Goal: Task Accomplishment & Management: Complete application form

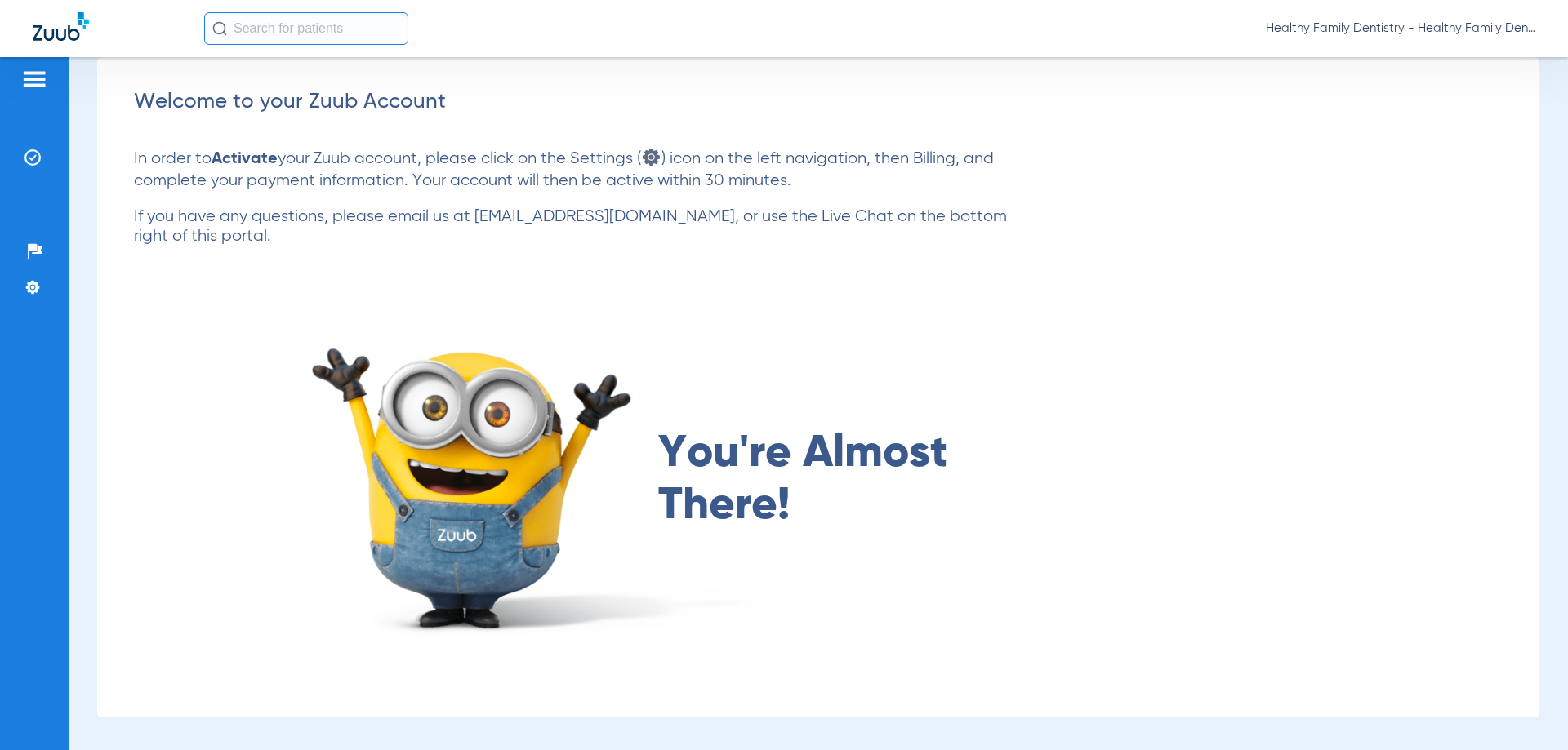
click at [38, 77] on img at bounding box center [34, 79] width 26 height 19
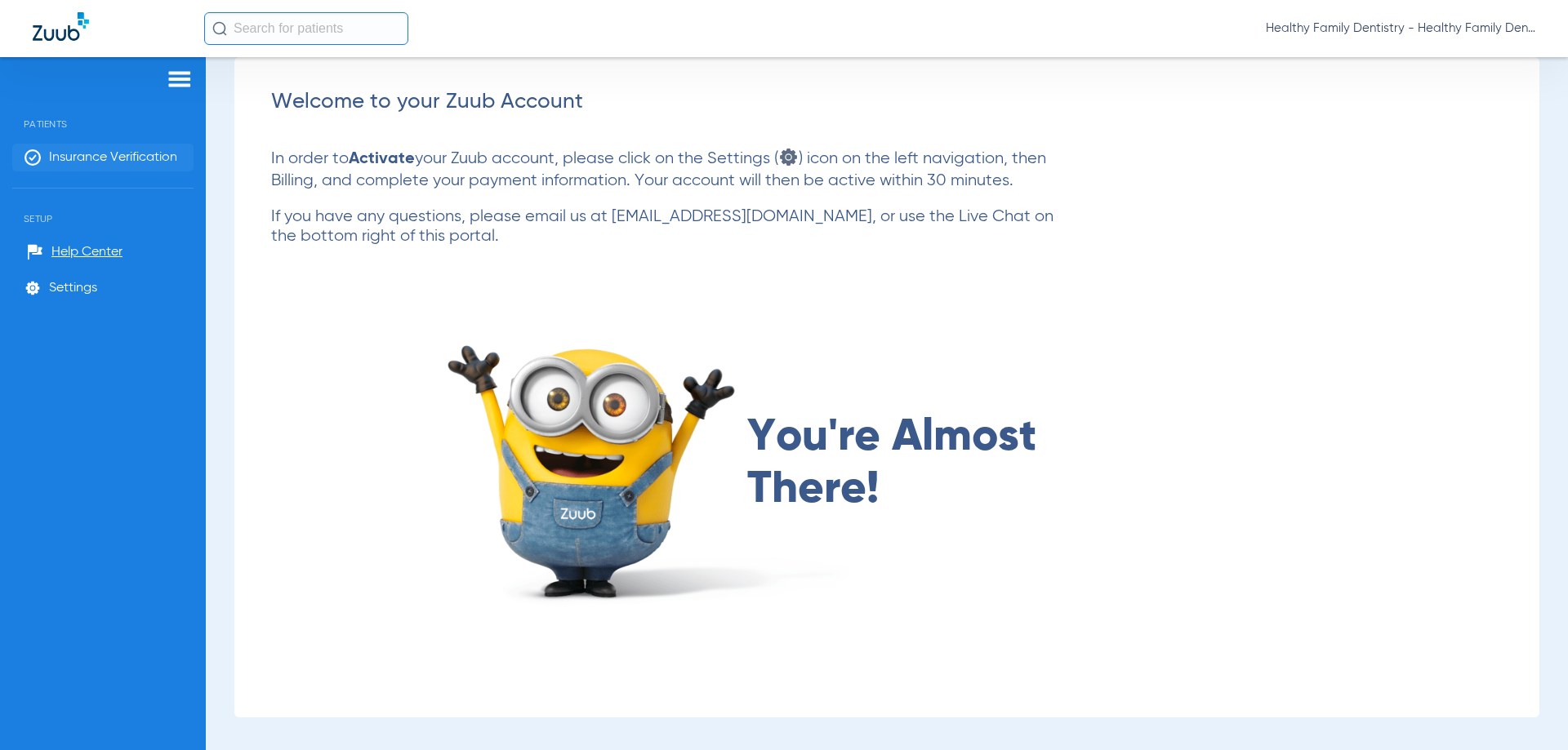
click at [130, 156] on span "Insurance Verification" at bounding box center [113, 158] width 129 height 17
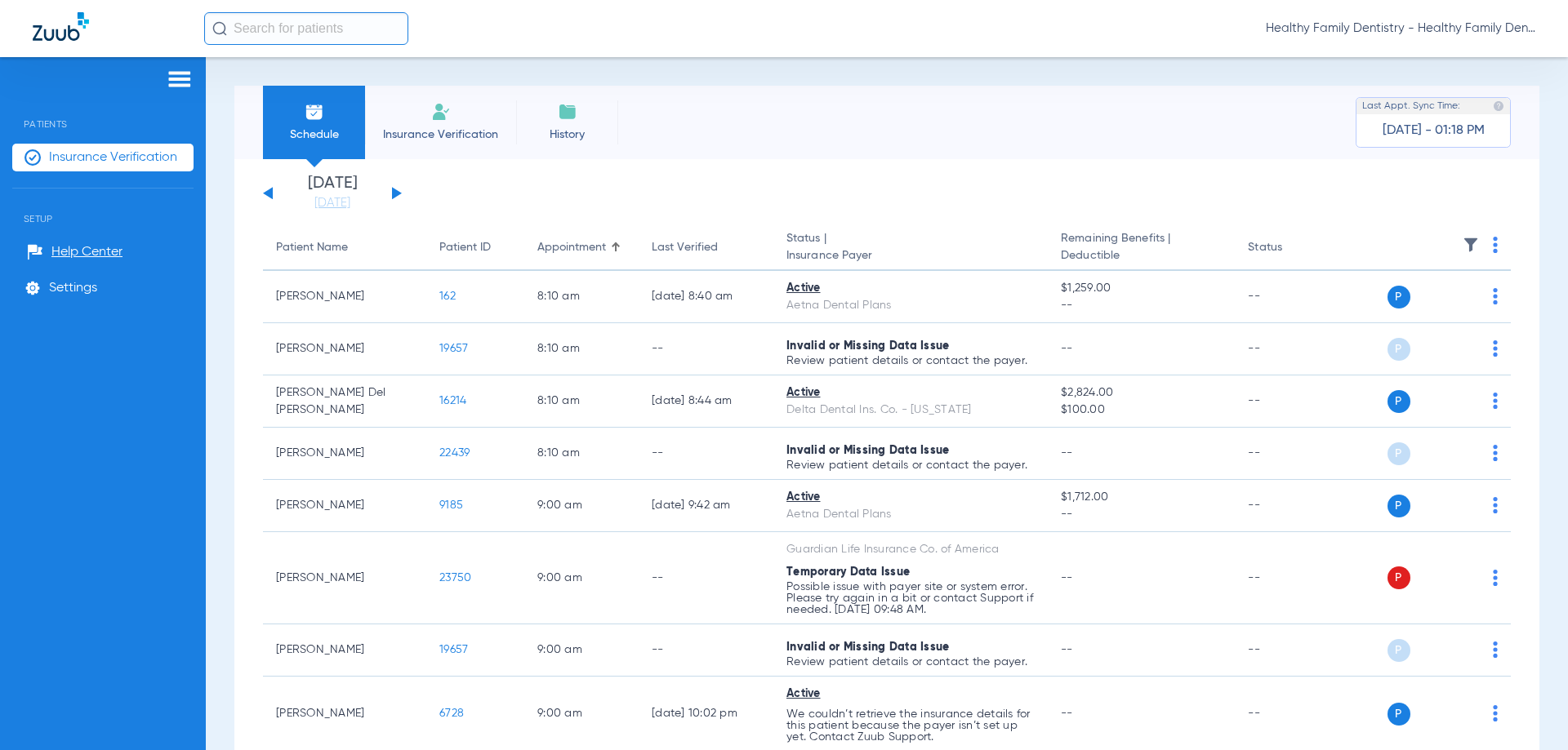
click at [398, 191] on button at bounding box center [397, 193] width 10 height 12
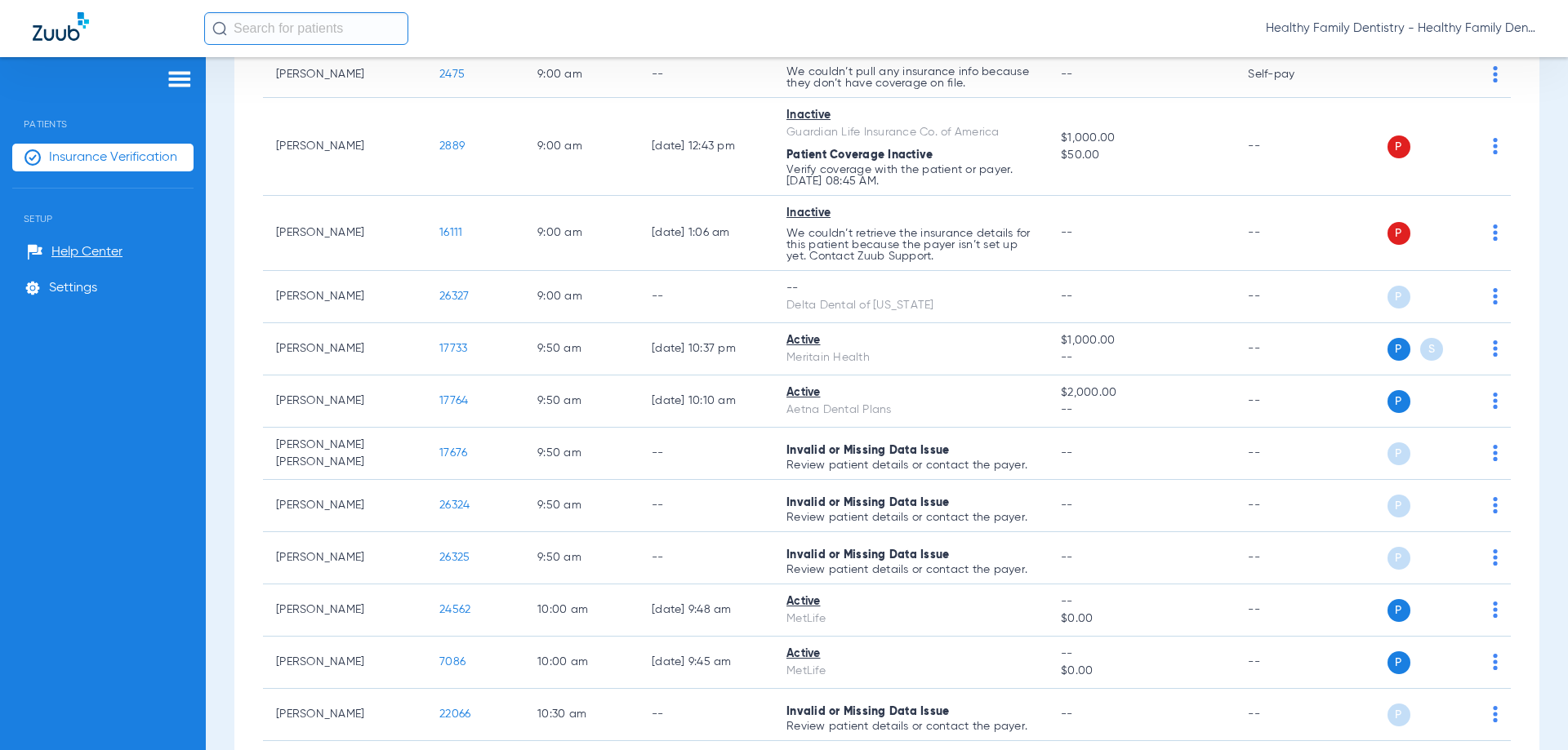
scroll to position [976, 0]
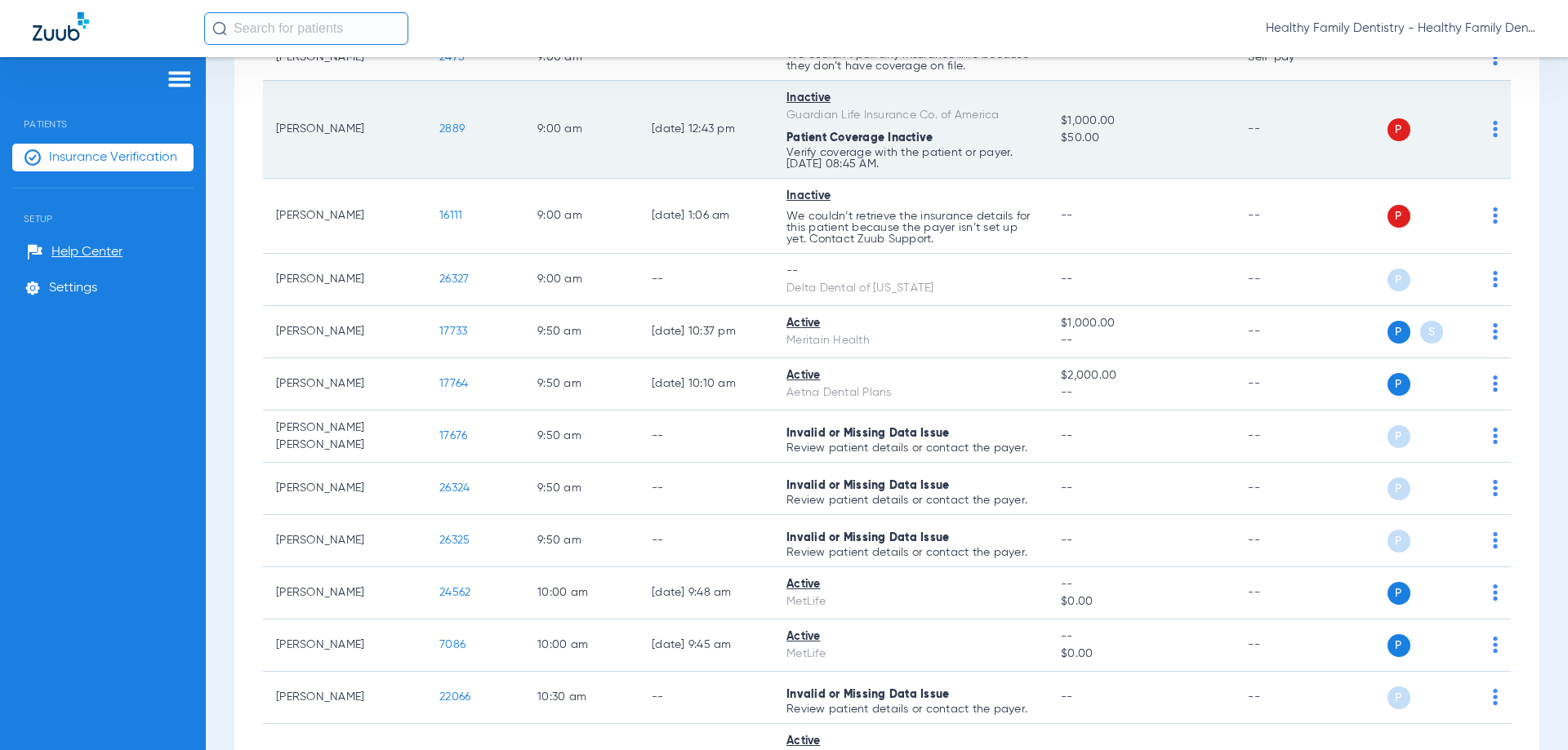
click at [458, 133] on span "2889" at bounding box center [452, 129] width 26 height 11
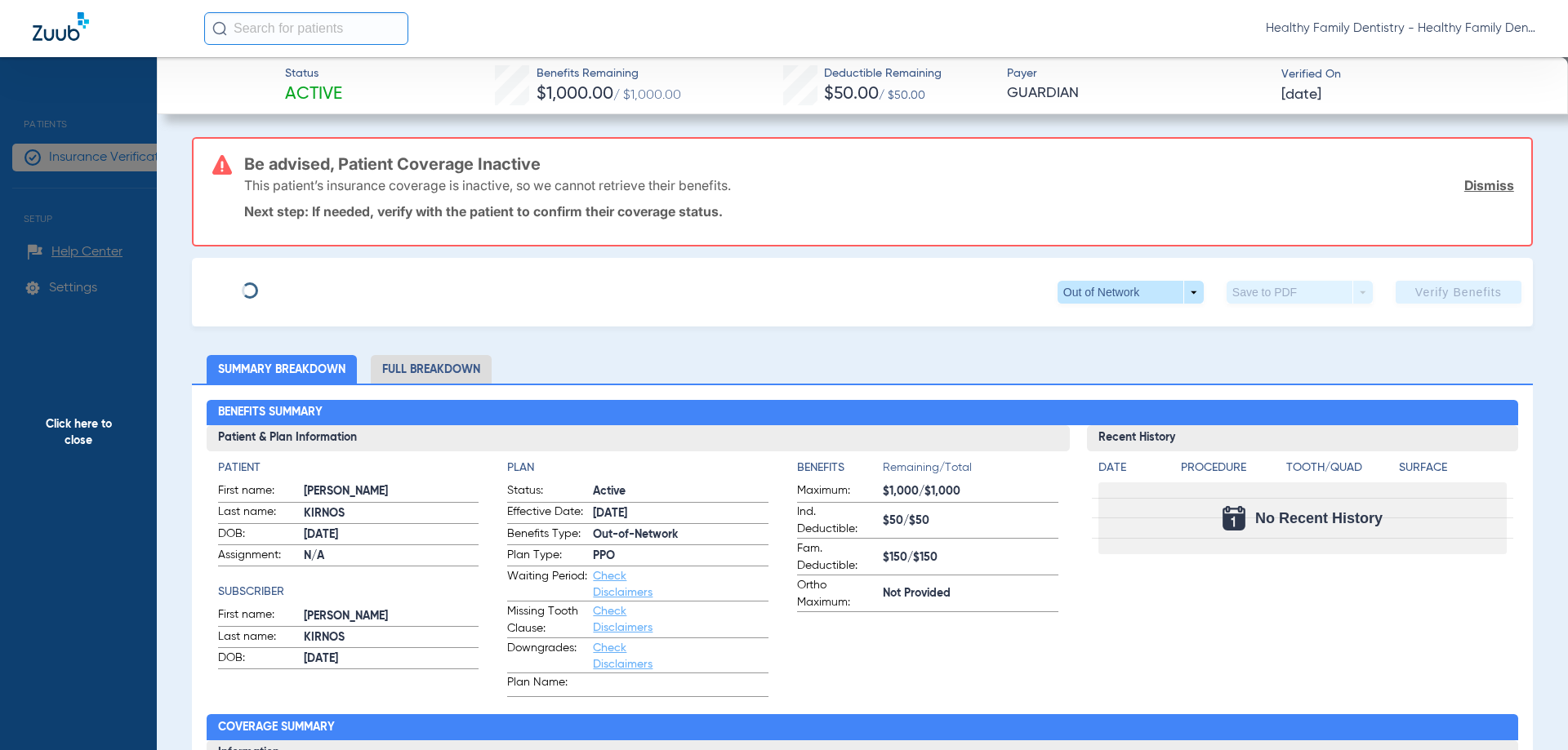
type input "[PERSON_NAME]"
type input "Kirnos"
type input "[DATE]"
type input "1901069436"
click at [331, 289] on span "Edit" at bounding box center [338, 285] width 15 height 16
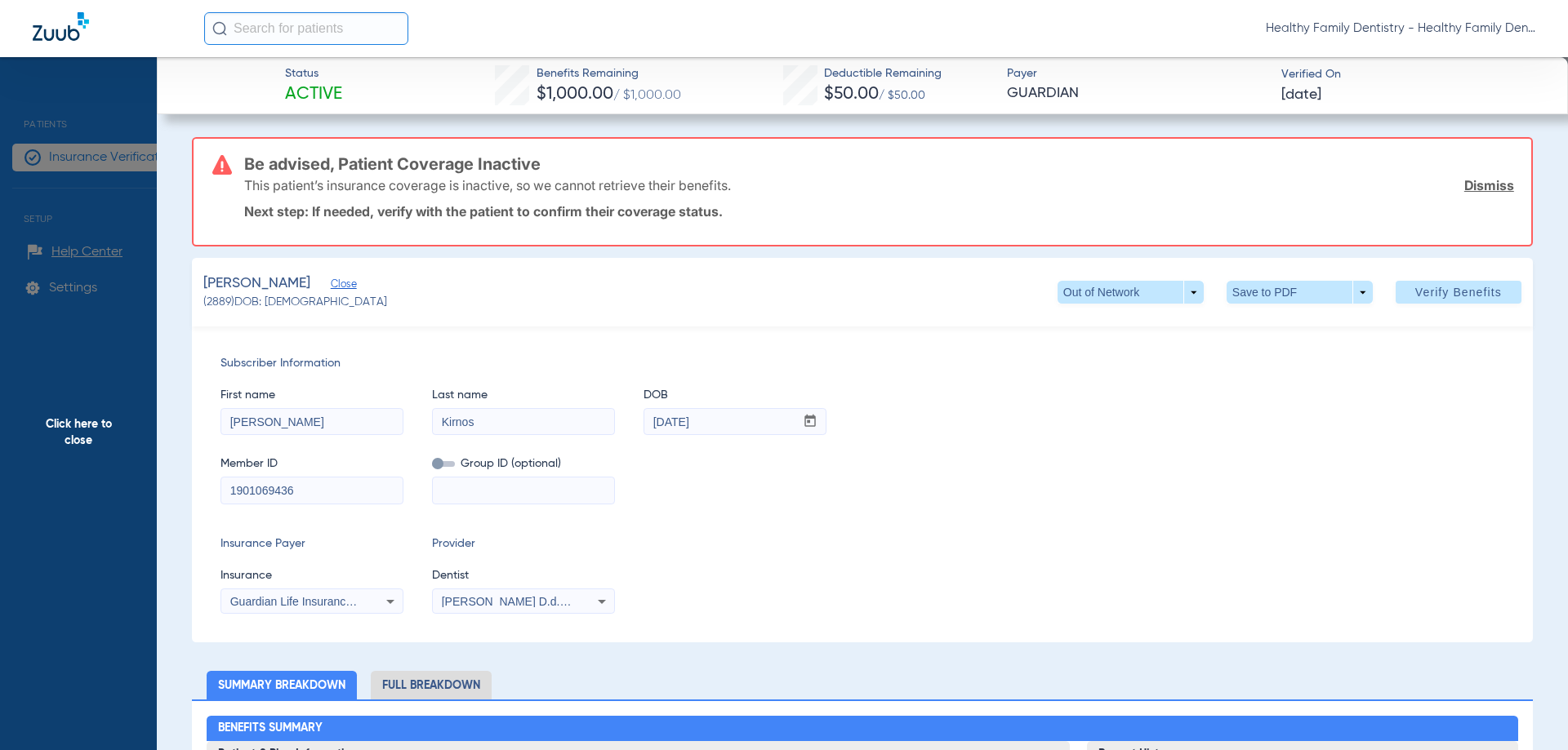
drag, startPoint x: 224, startPoint y: 494, endPoint x: 340, endPoint y: 498, distance: 116.1
click at [340, 498] on input "1901069436" at bounding box center [311, 490] width 181 height 26
click at [53, 430] on span "Click here to close" at bounding box center [78, 431] width 157 height 750
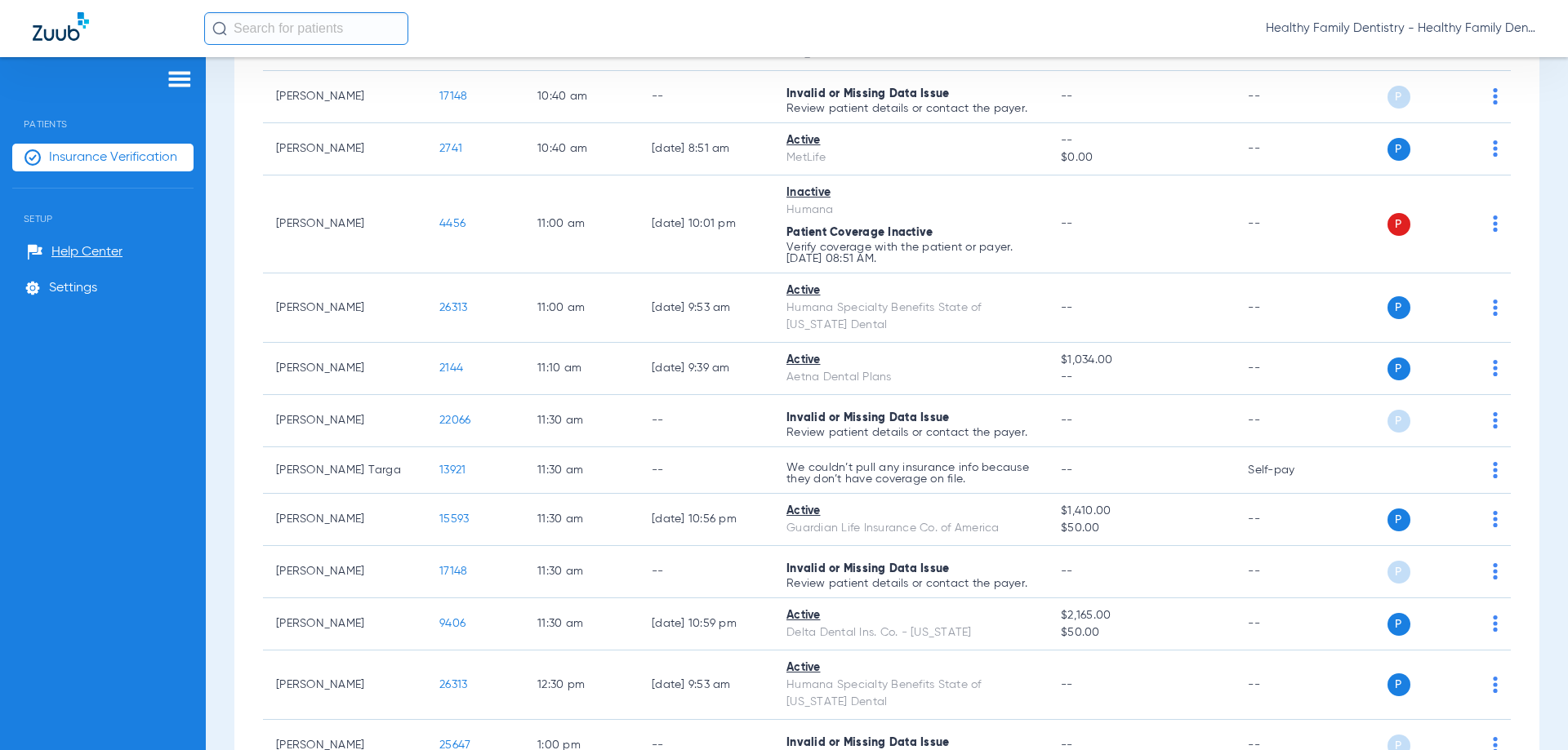
scroll to position [1889, 0]
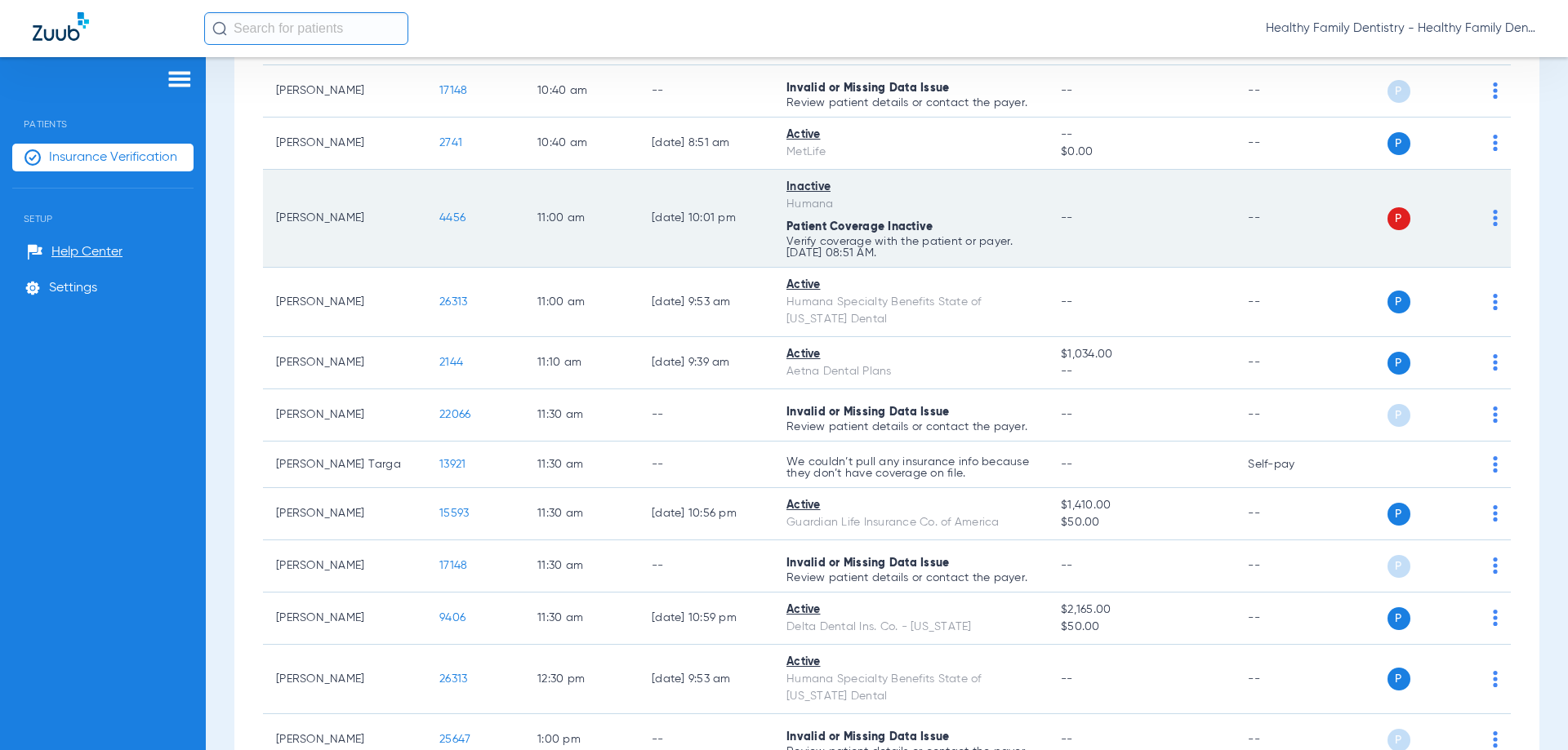
click at [454, 217] on span "4456" at bounding box center [452, 218] width 26 height 11
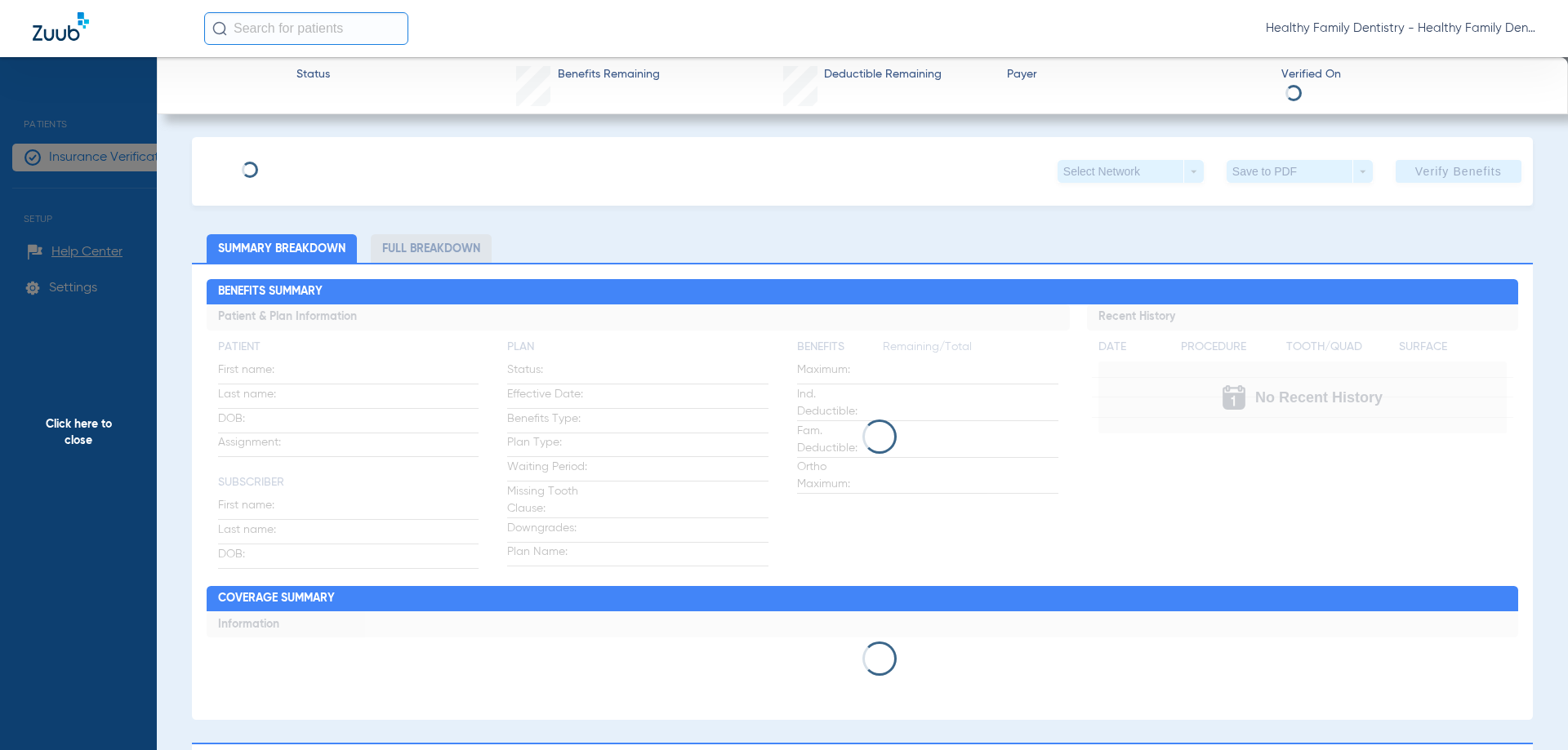
type input "[PERSON_NAME]"
type input "Camboim"
type input "[DATE]"
type input "H69978202"
type input "675717"
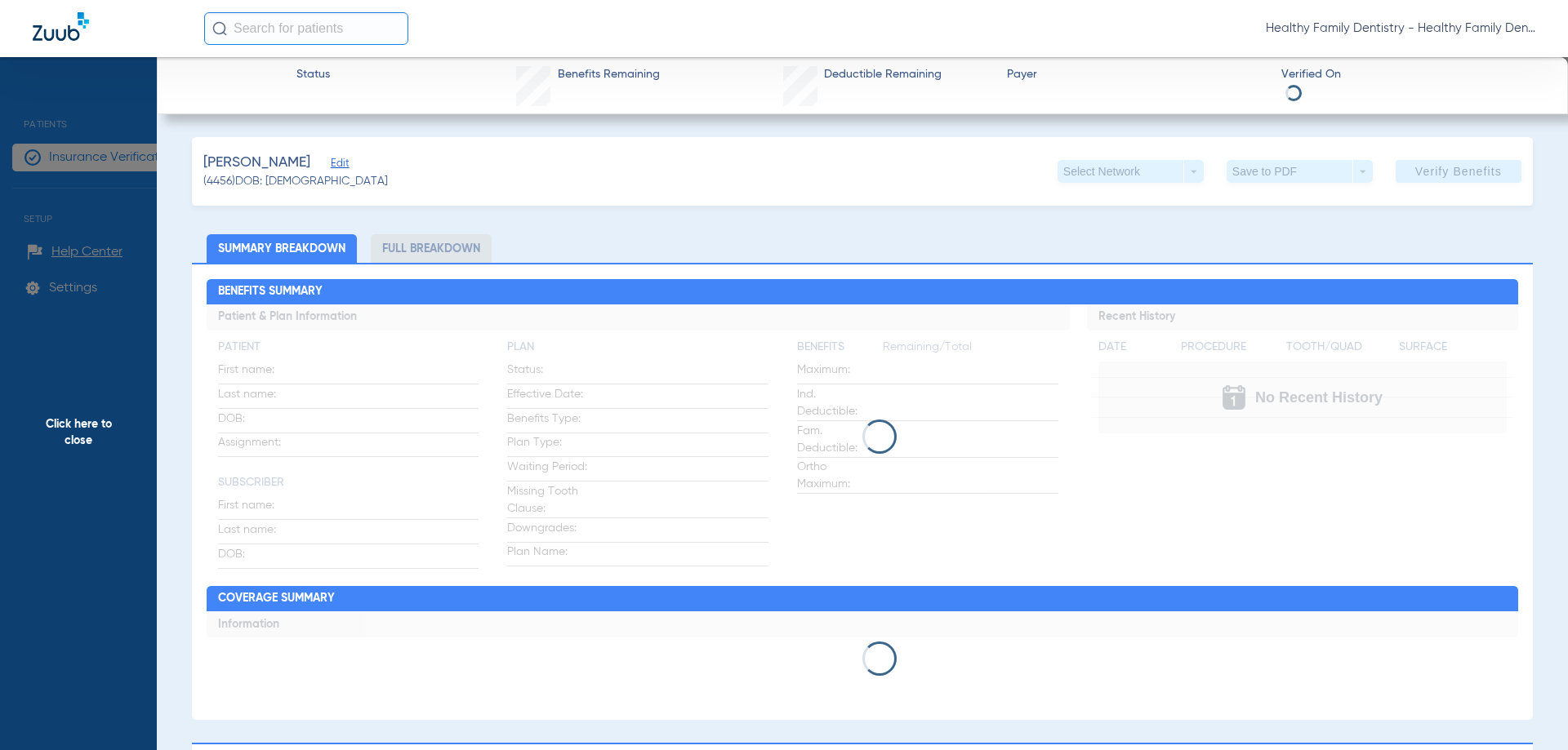
click at [345, 164] on span "Edit" at bounding box center [338, 165] width 15 height 16
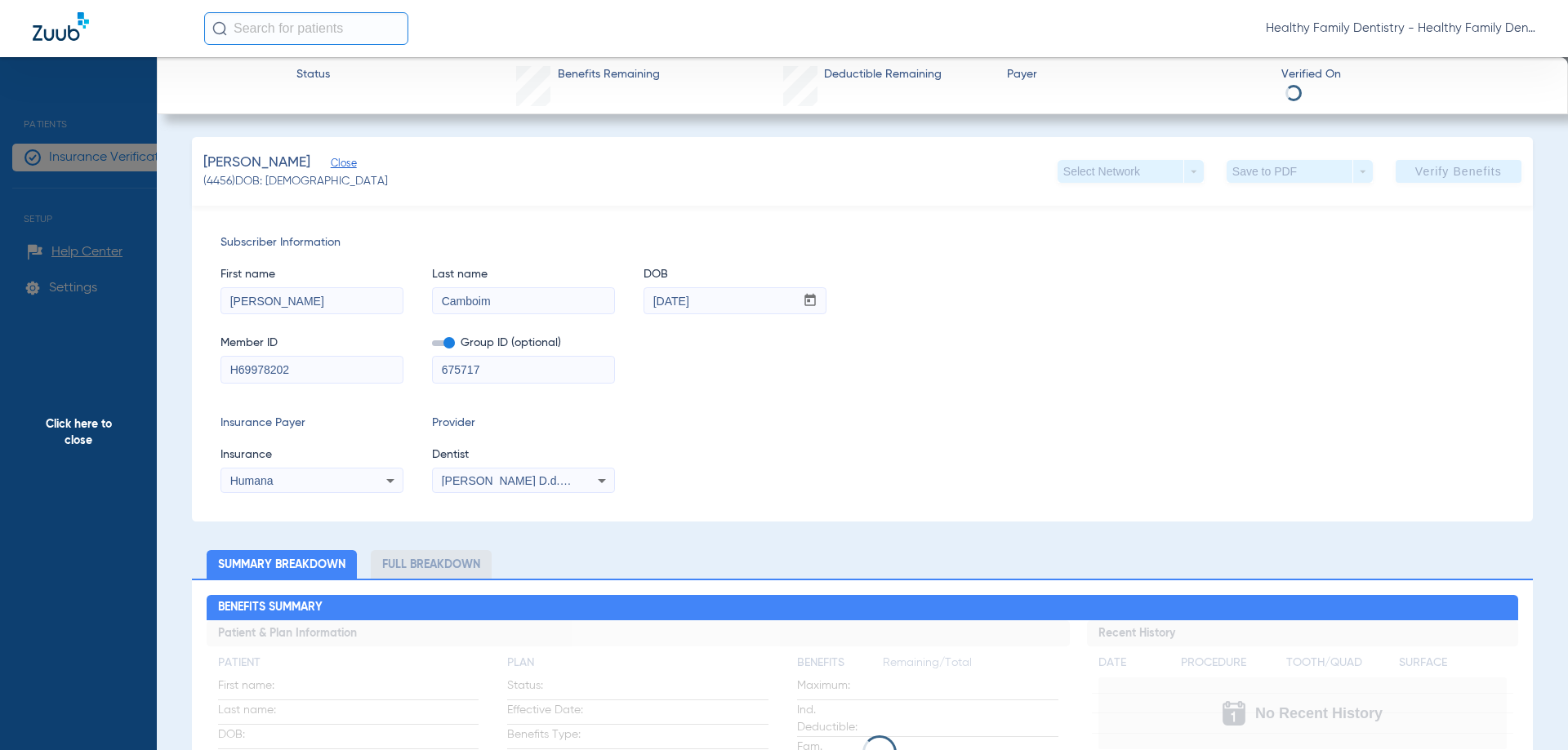
drag, startPoint x: 225, startPoint y: 370, endPoint x: 356, endPoint y: 365, distance: 131.1
click at [356, 365] on input "H69978202" at bounding box center [311, 369] width 181 height 26
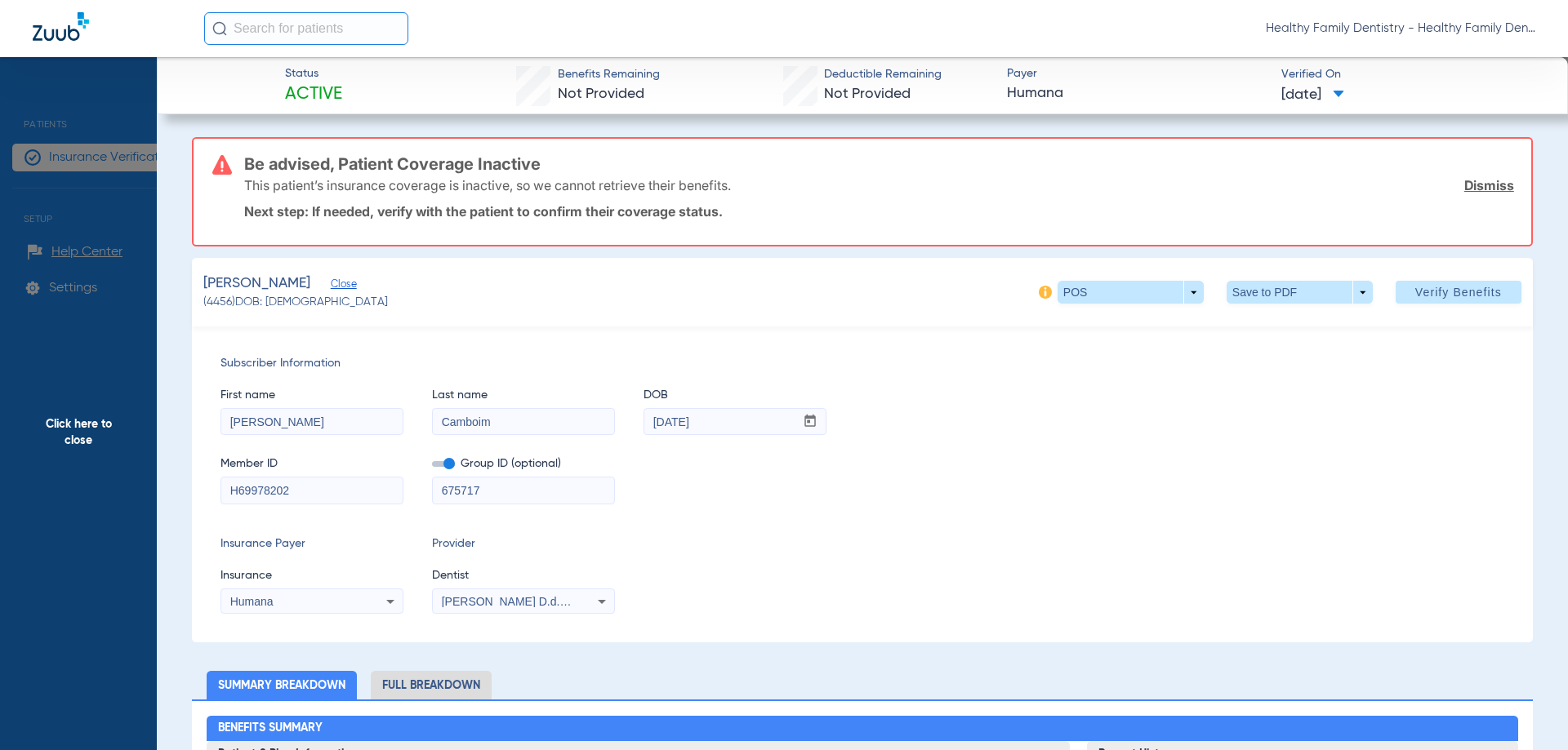
click at [104, 430] on span "Click here to close" at bounding box center [78, 431] width 157 height 750
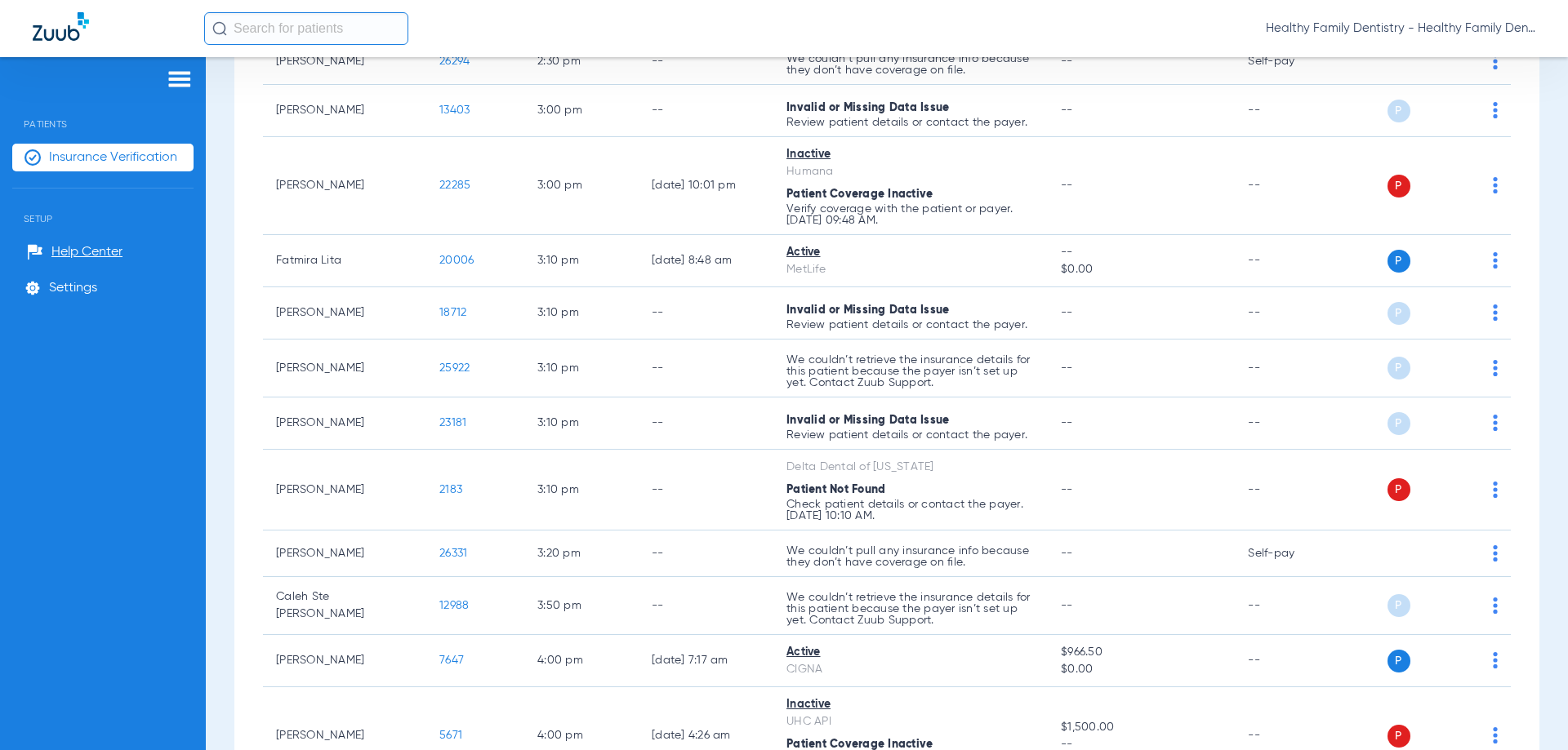
scroll to position [3491, 0]
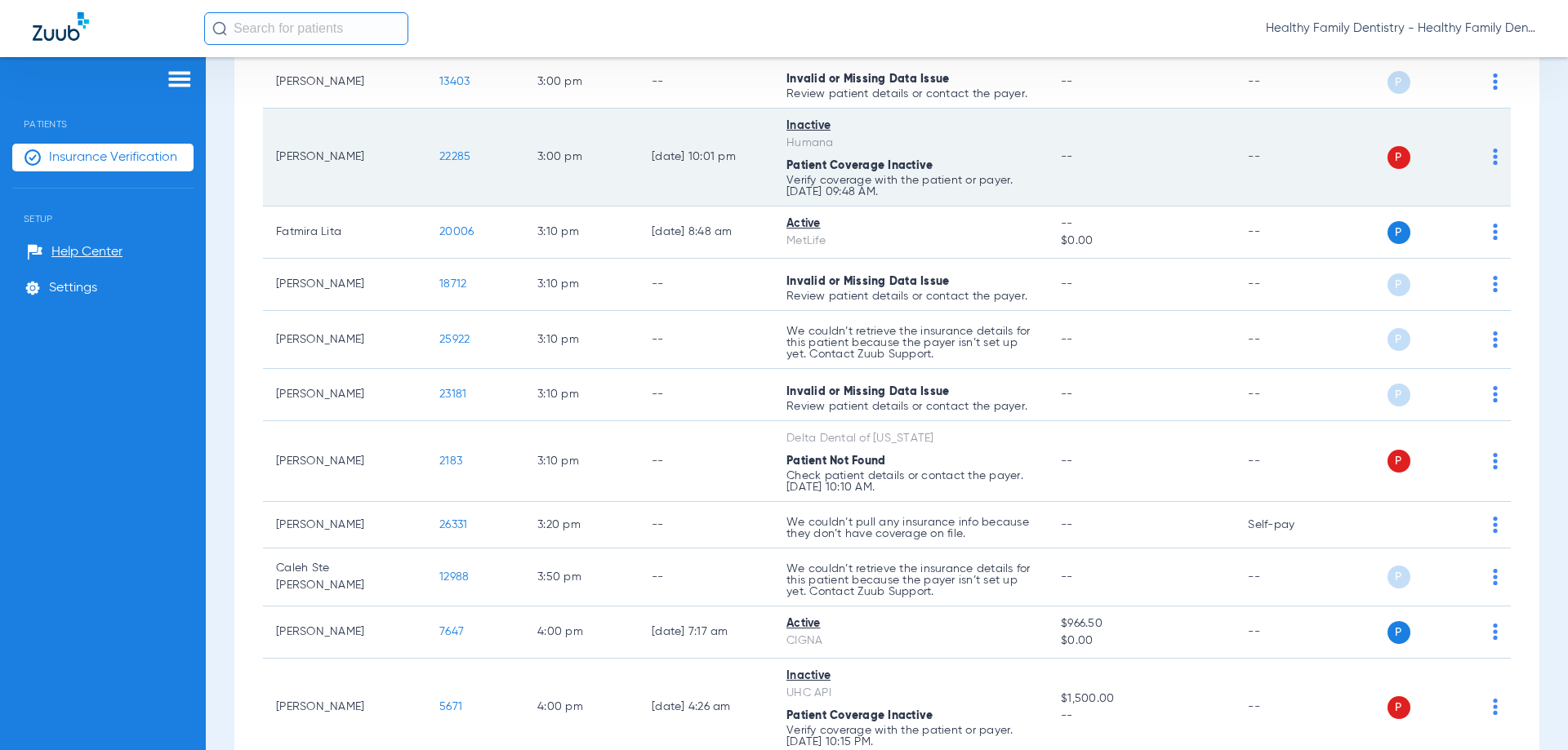
click at [446, 162] on span "22285" at bounding box center [455, 156] width 31 height 11
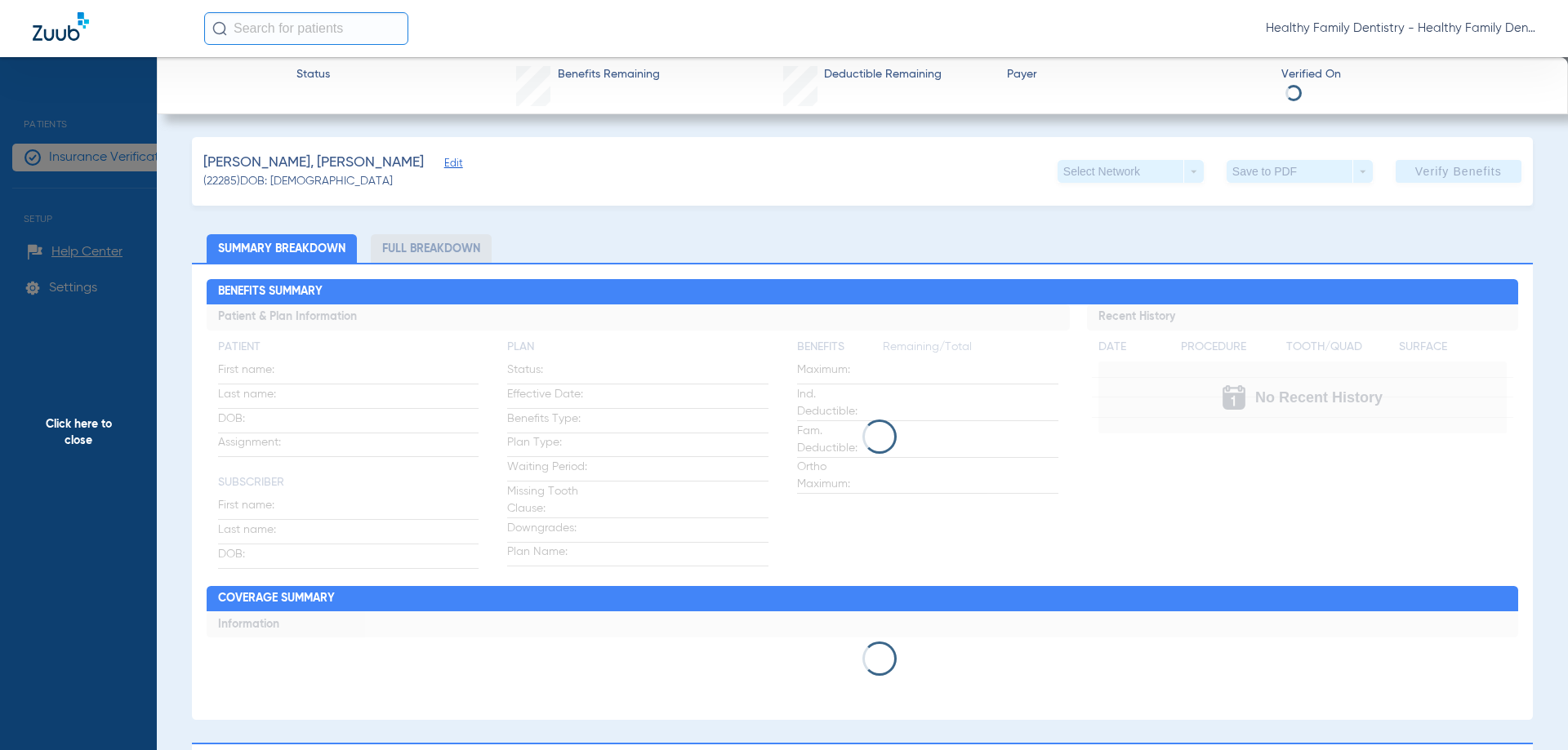
click at [445, 162] on span "Edit" at bounding box center [452, 165] width 15 height 16
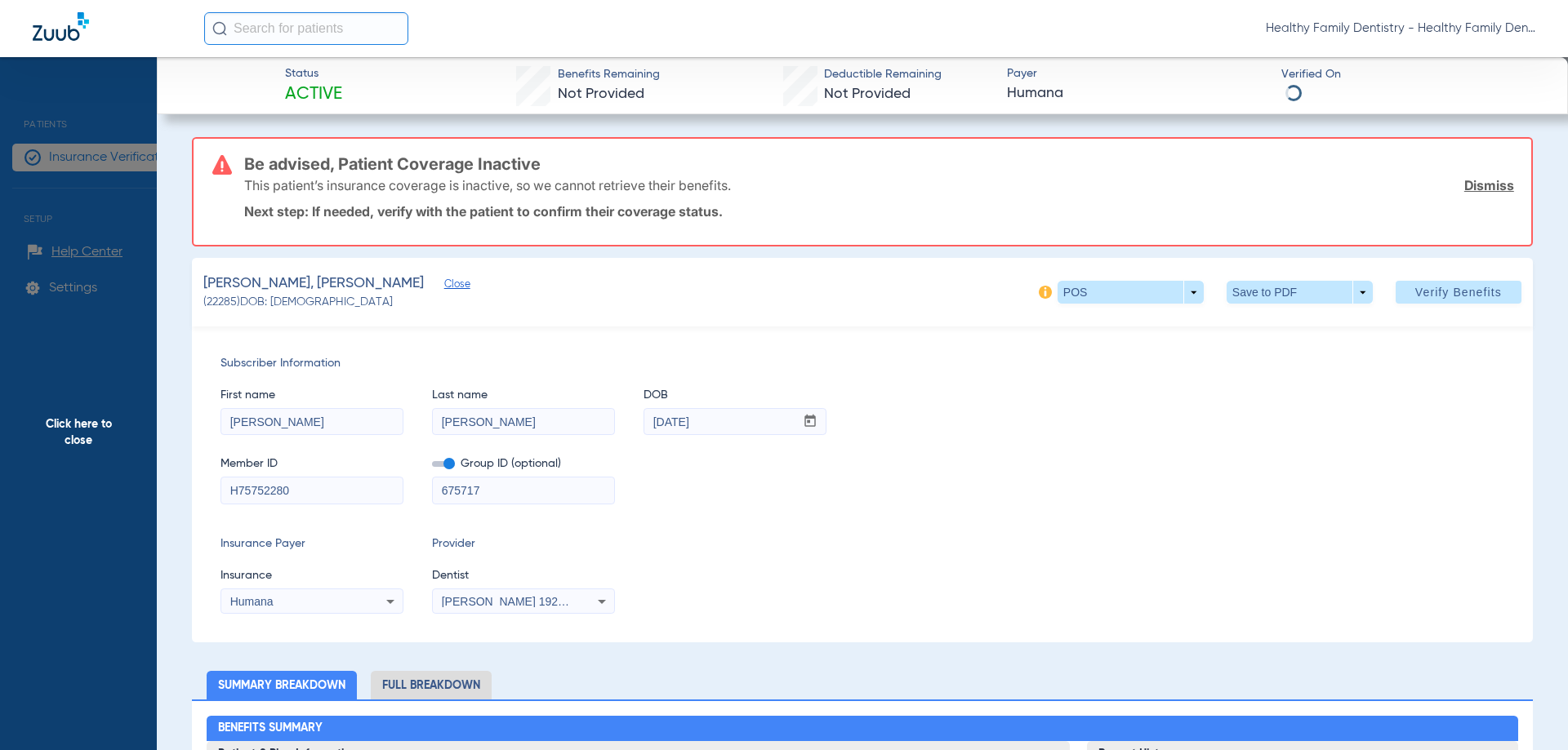
drag, startPoint x: 274, startPoint y: 374, endPoint x: 341, endPoint y: 373, distance: 67.0
click at [341, 373] on div "First name [PERSON_NAME]" at bounding box center [311, 403] width 183 height 62
drag, startPoint x: 227, startPoint y: 493, endPoint x: 282, endPoint y: 494, distance: 55.0
click at [305, 493] on input "H75752280" at bounding box center [311, 490] width 181 height 26
click at [91, 431] on span "Click here to close" at bounding box center [78, 431] width 157 height 750
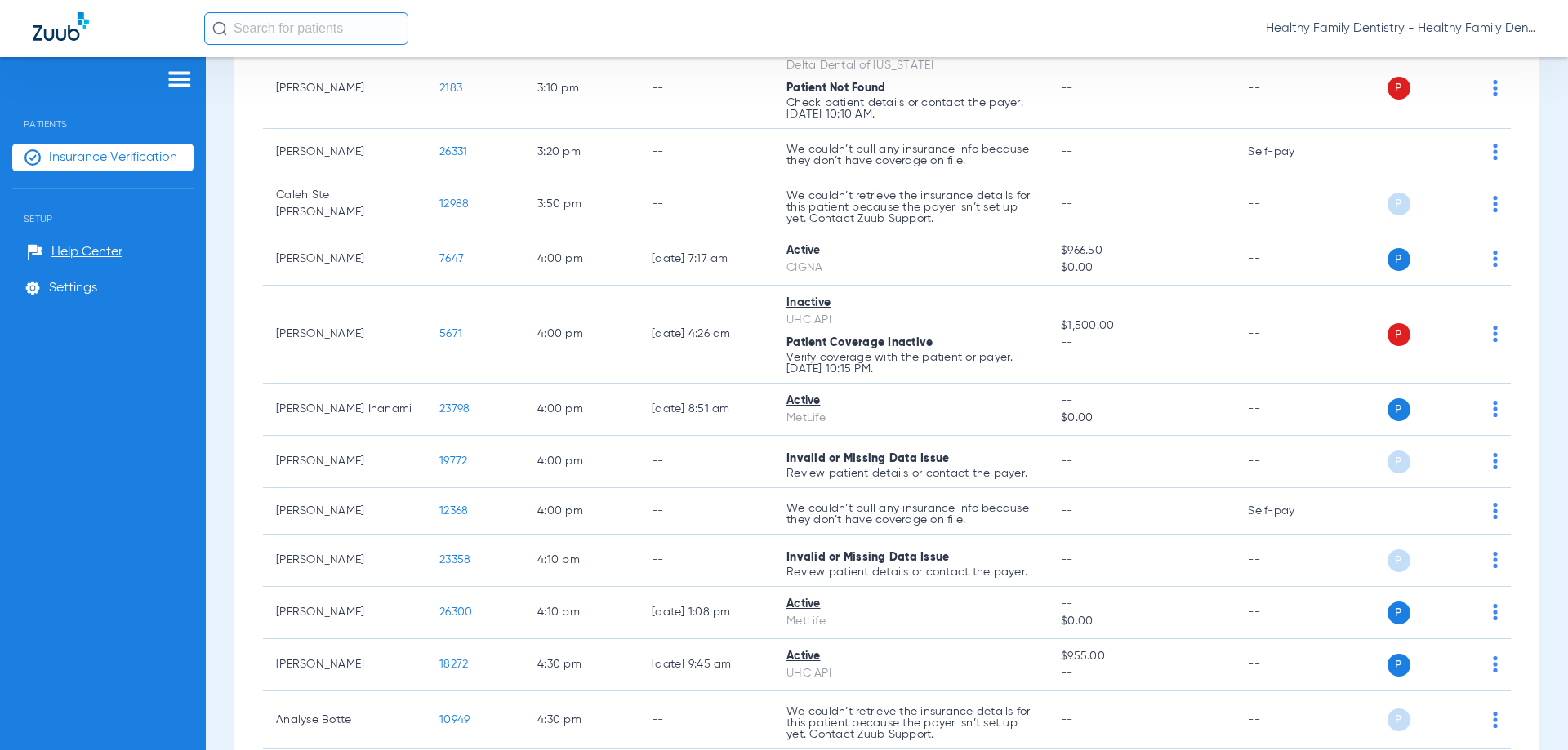
scroll to position [3813, 0]
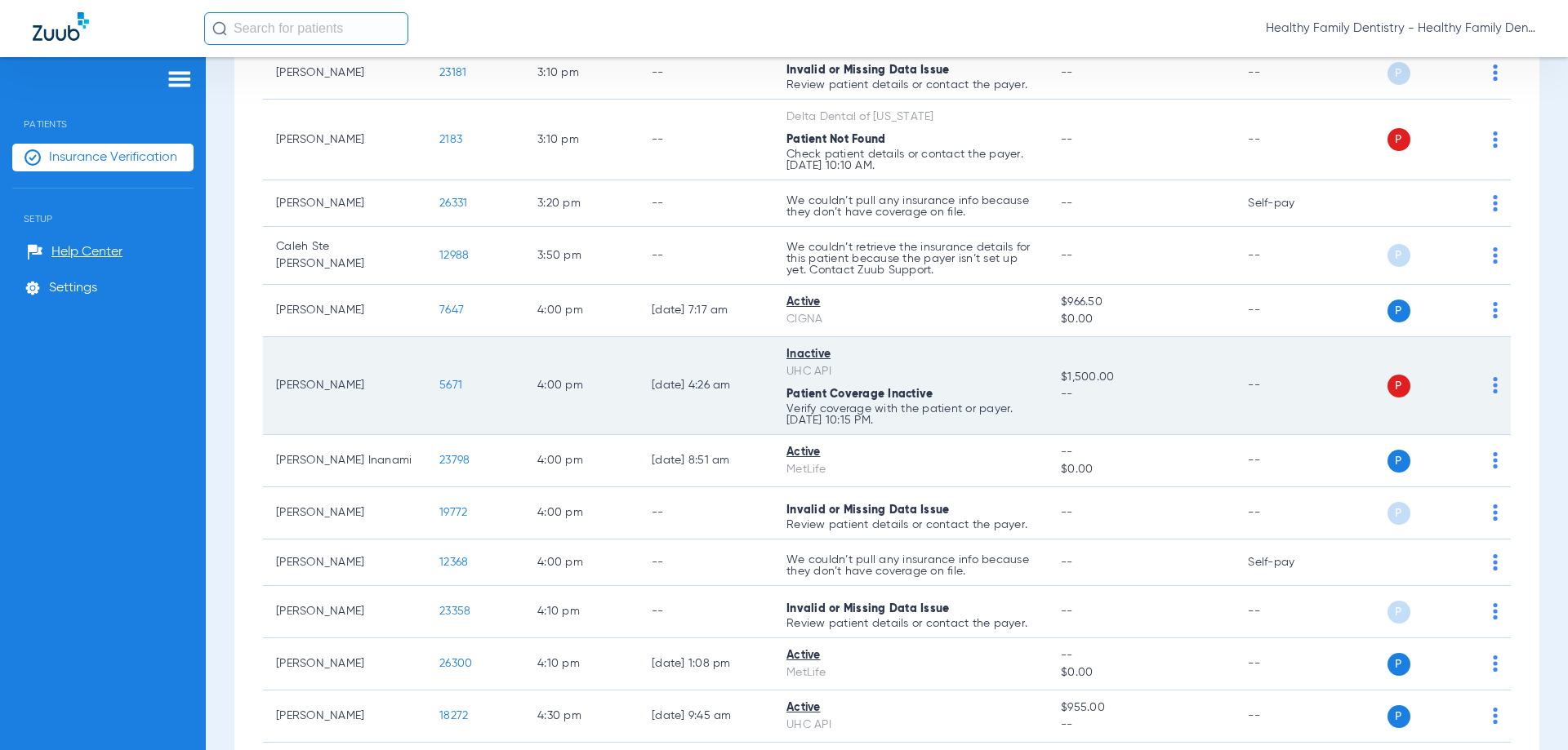
click at [452, 391] on span "5671" at bounding box center [450, 385] width 23 height 11
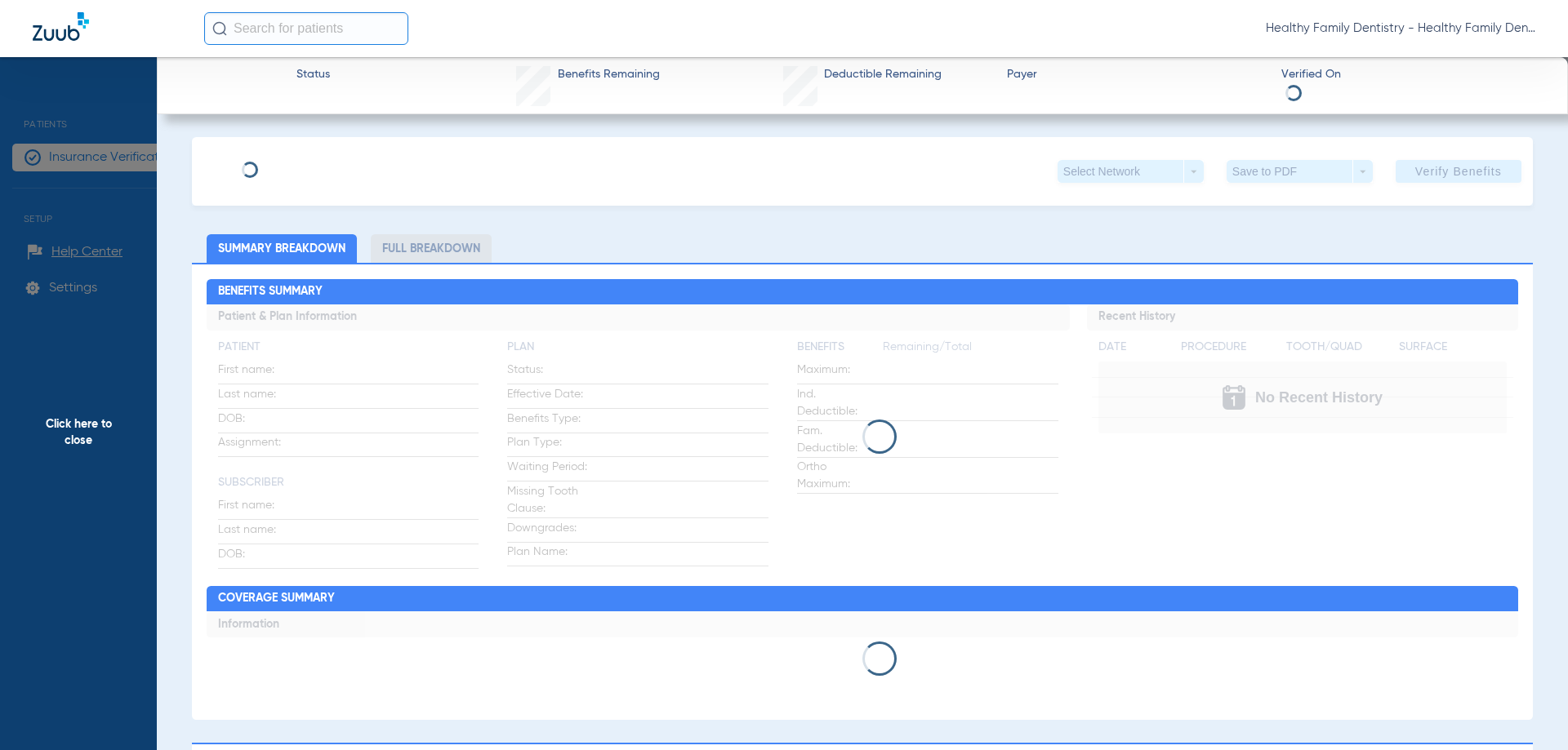
type input "Shahar"
type input "Turgeman"
type input "[DATE]"
type input "907206725"
type input "1159411"
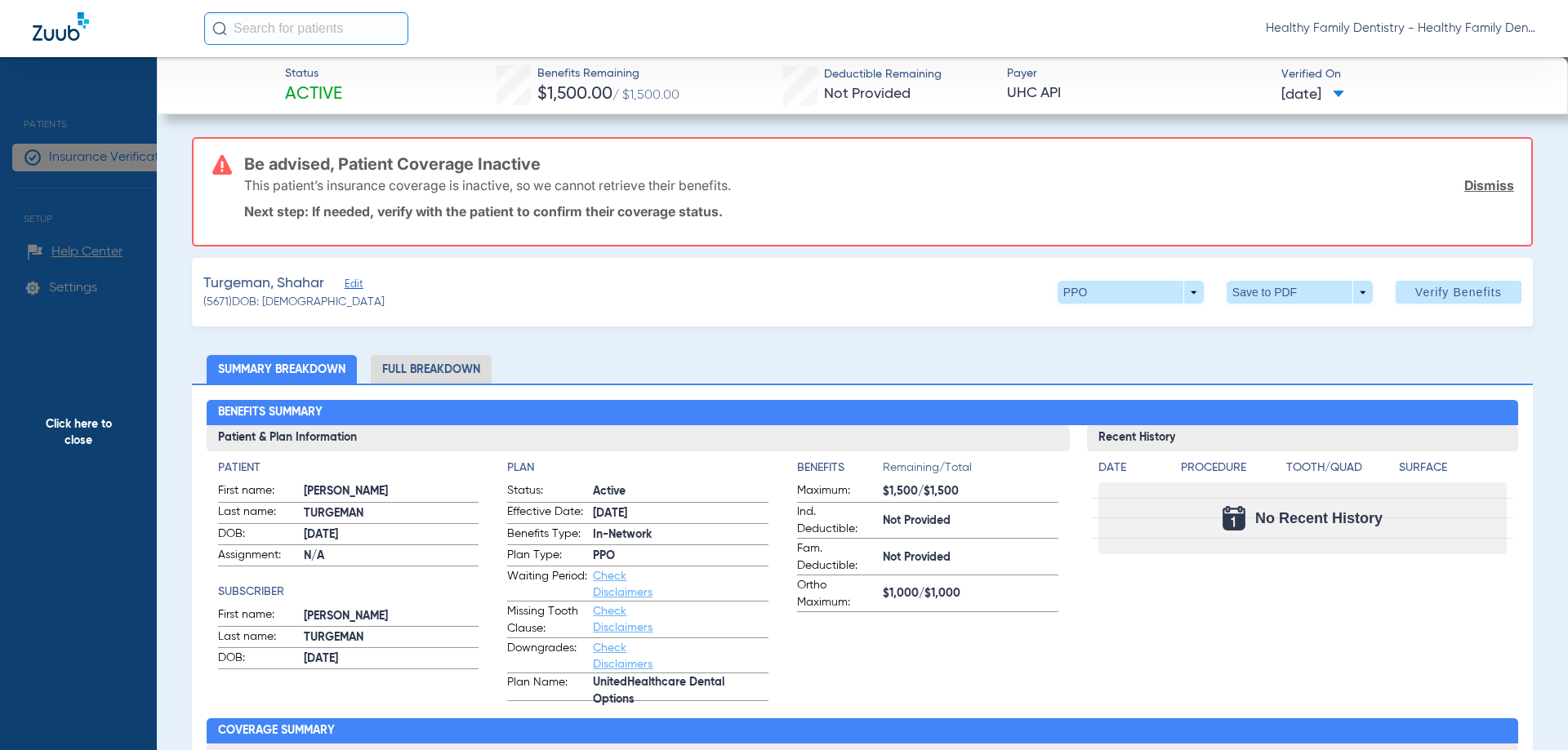
click at [351, 285] on span "Edit" at bounding box center [352, 285] width 15 height 16
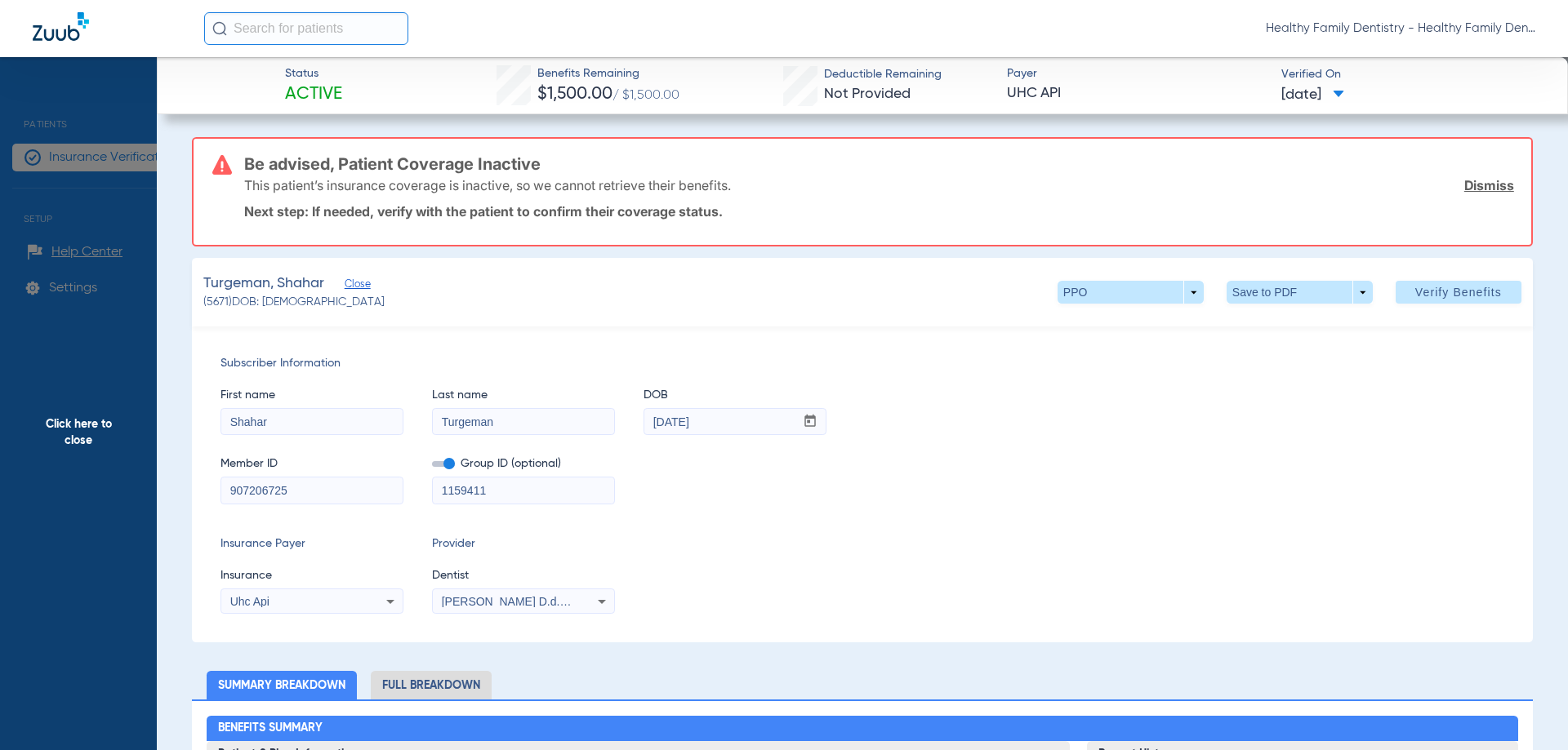
drag, startPoint x: 226, startPoint y: 488, endPoint x: 318, endPoint y: 490, distance: 92.0
click at [318, 490] on input "907206725" at bounding box center [311, 490] width 181 height 26
click at [121, 430] on span "Click here to close" at bounding box center [78, 431] width 157 height 750
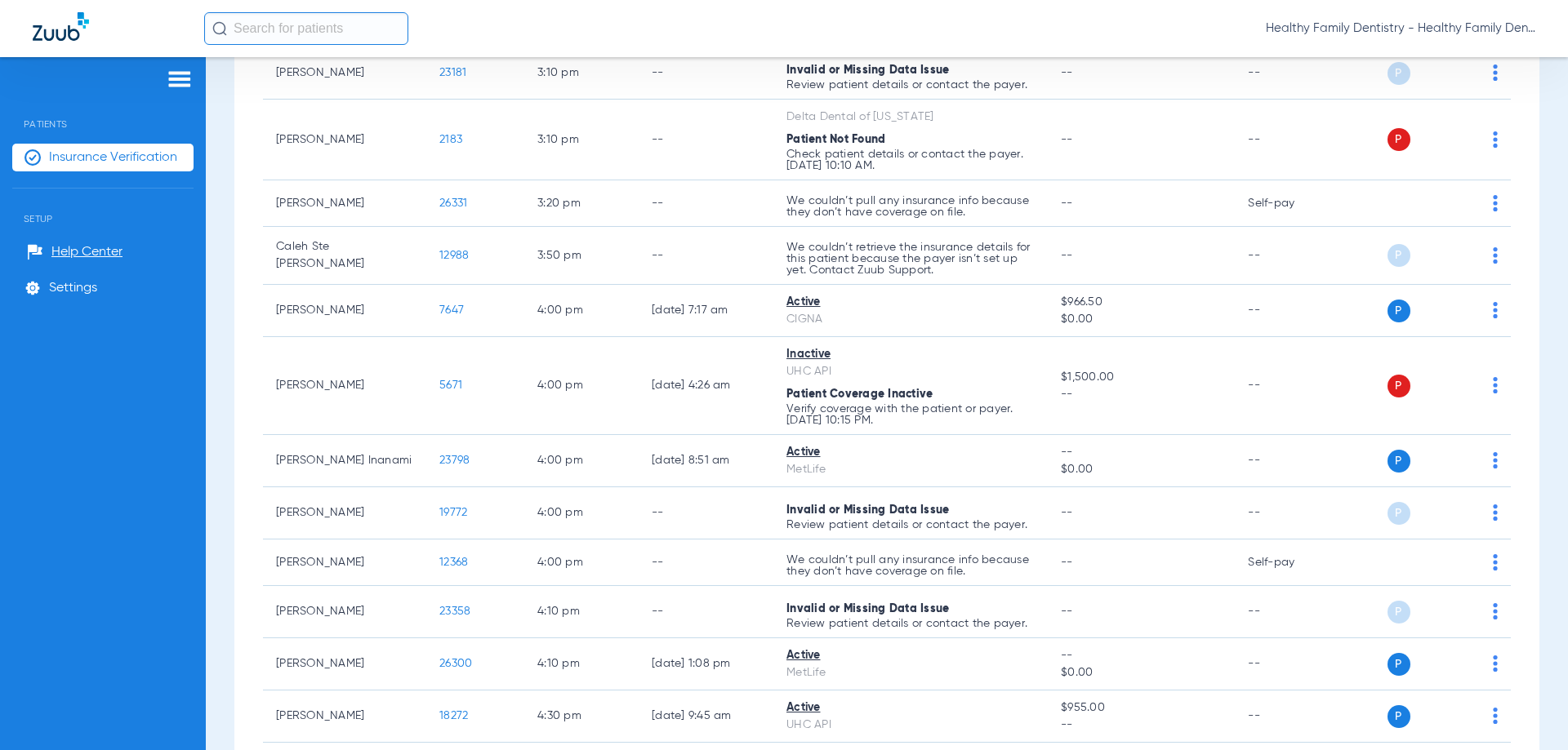
scroll to position [3974, 0]
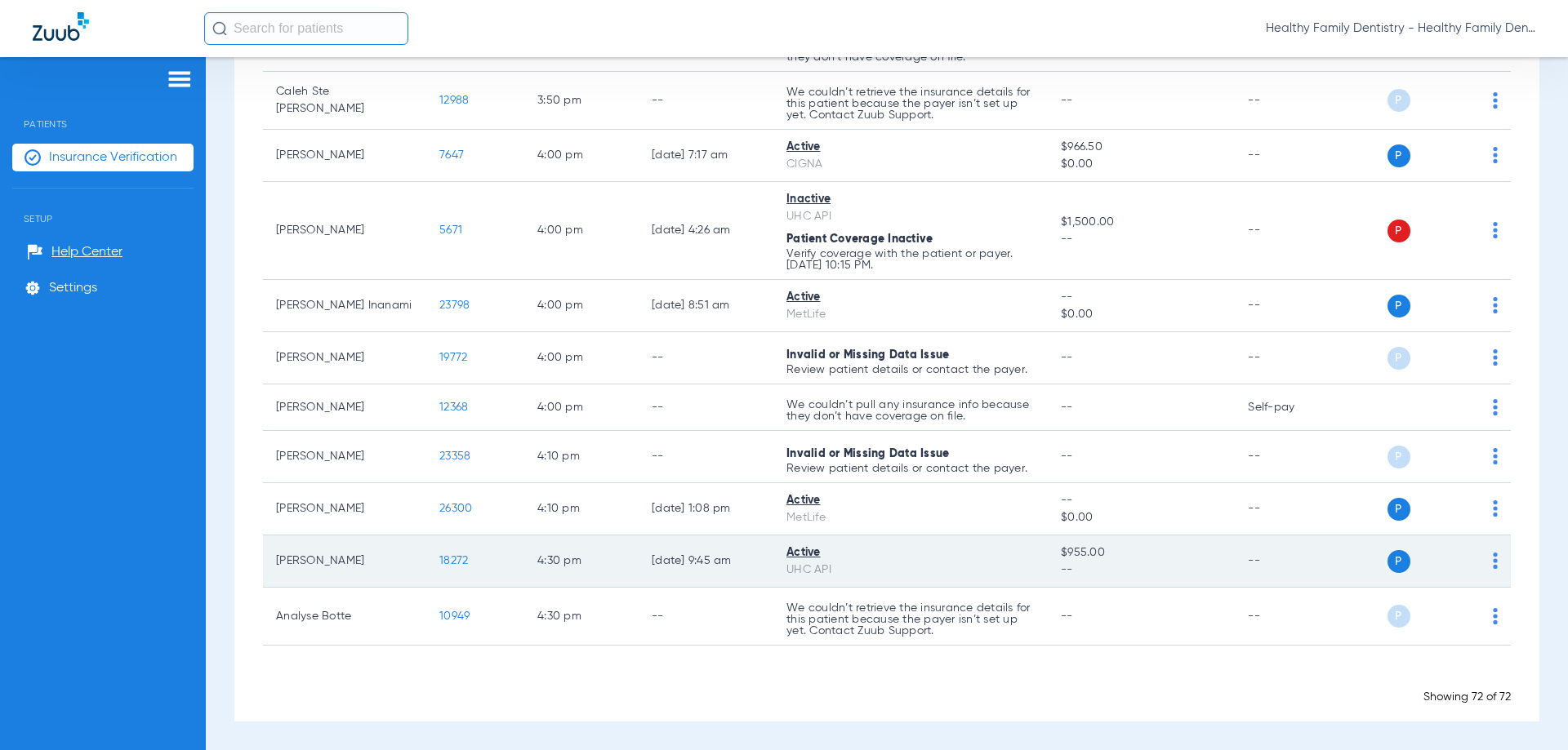
click at [834, 553] on div "Active" at bounding box center [910, 553] width 248 height 17
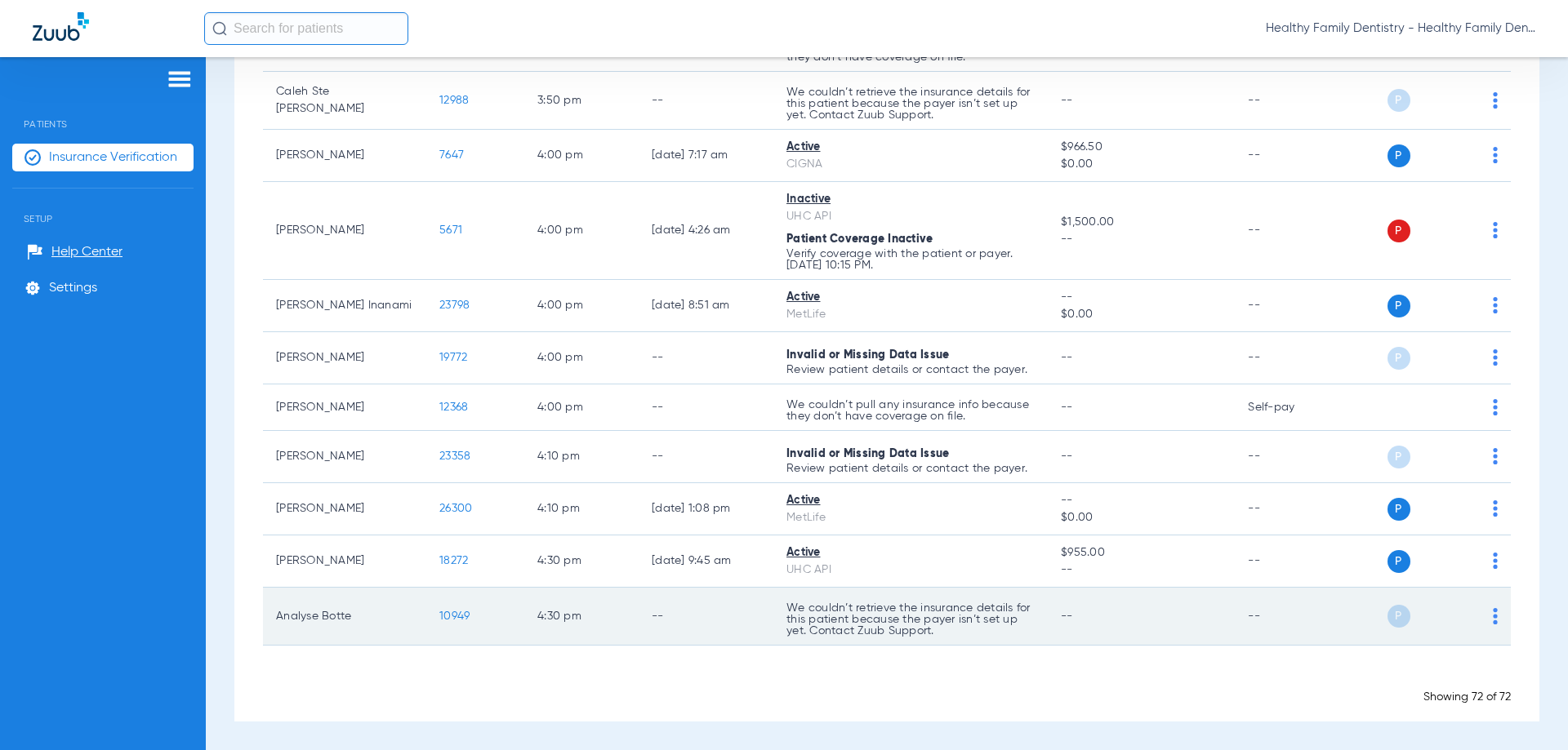
click at [456, 613] on span "10949" at bounding box center [454, 616] width 30 height 11
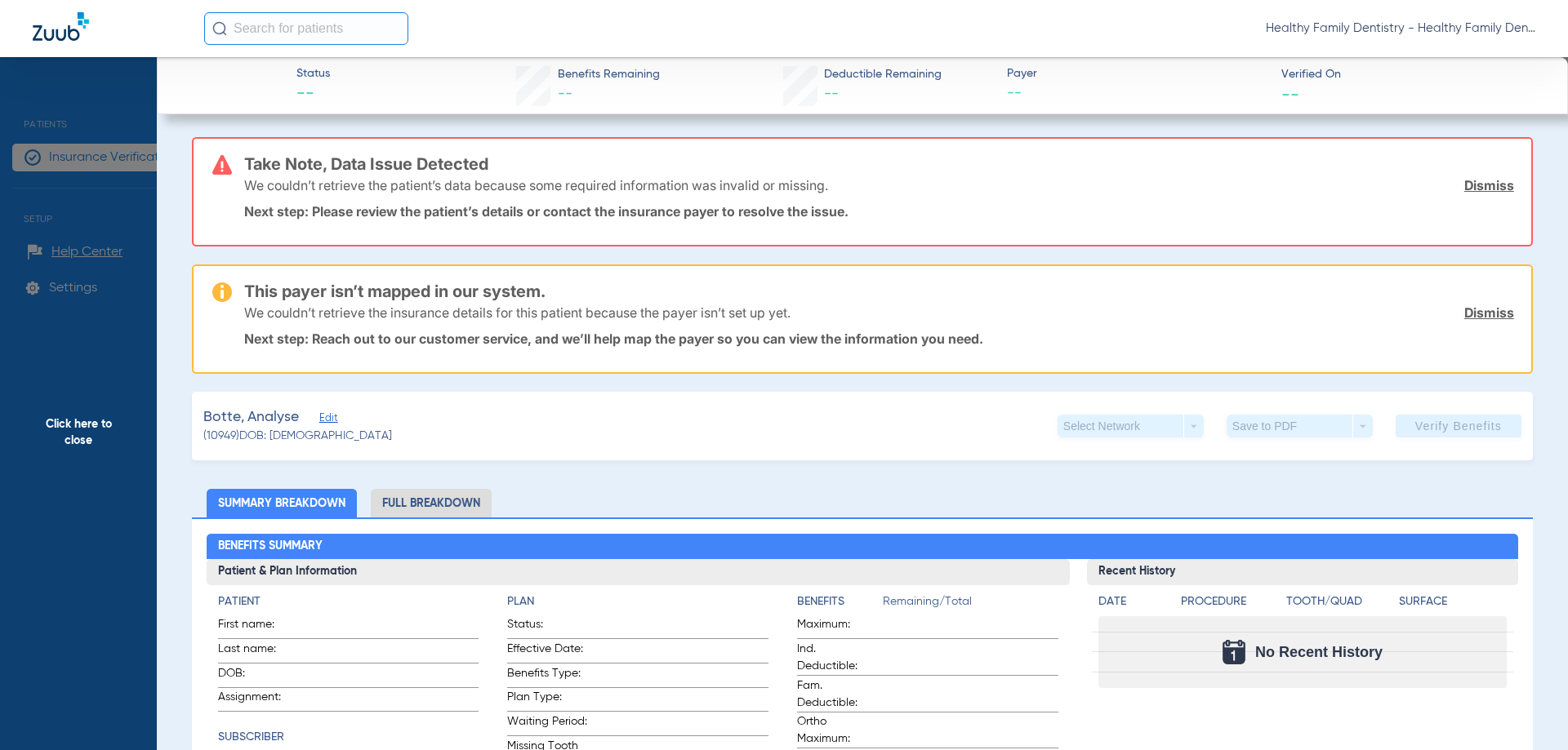
click at [328, 421] on span "Edit" at bounding box center [327, 420] width 15 height 16
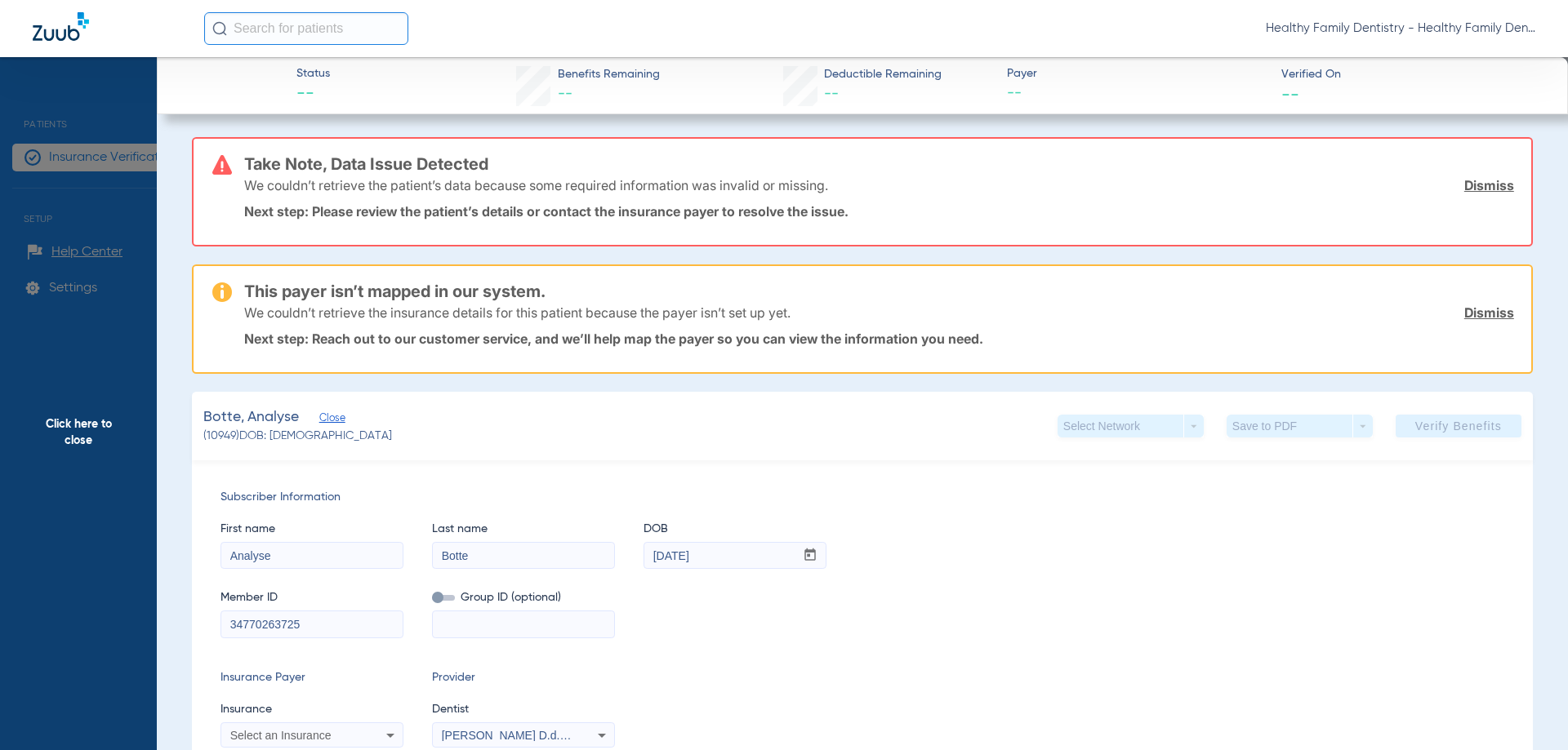
drag, startPoint x: 229, startPoint y: 620, endPoint x: 329, endPoint y: 624, distance: 100.1
click at [329, 624] on input "34770263725" at bounding box center [311, 624] width 181 height 26
drag, startPoint x: 92, startPoint y: 432, endPoint x: 449, endPoint y: 575, distance: 384.6
click at [96, 434] on span "Click here to close" at bounding box center [78, 431] width 157 height 750
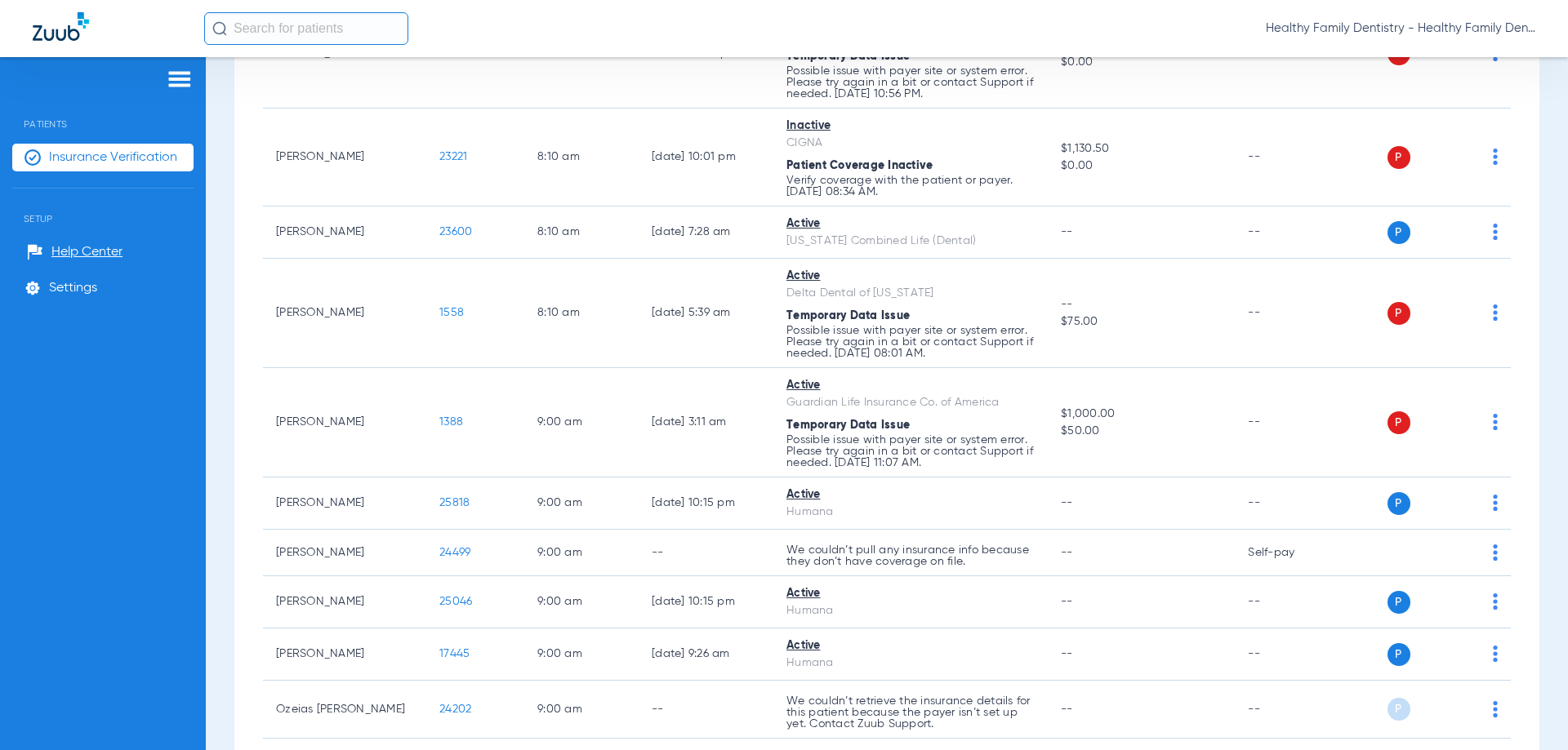
scroll to position [0, 0]
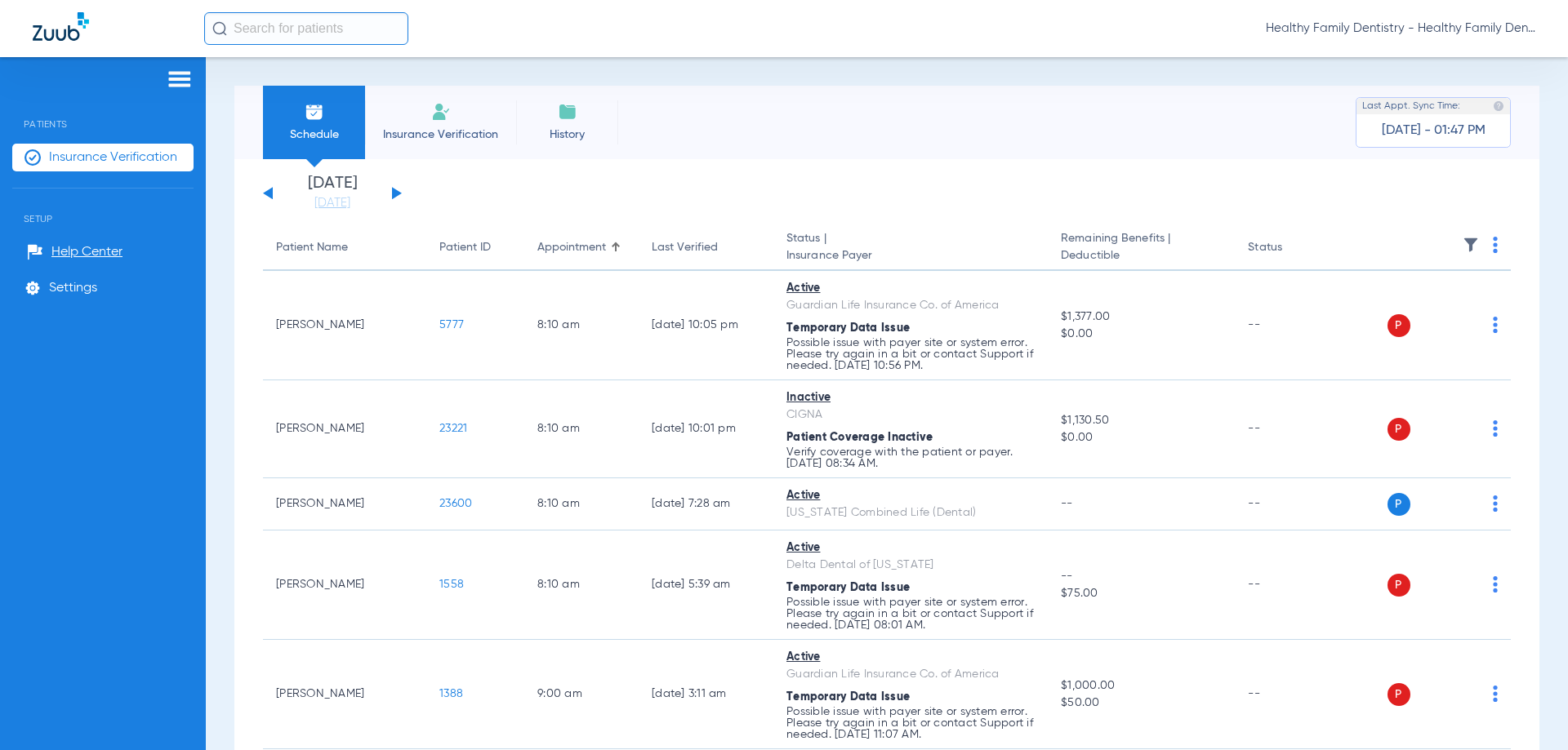
click at [394, 189] on button at bounding box center [397, 193] width 10 height 12
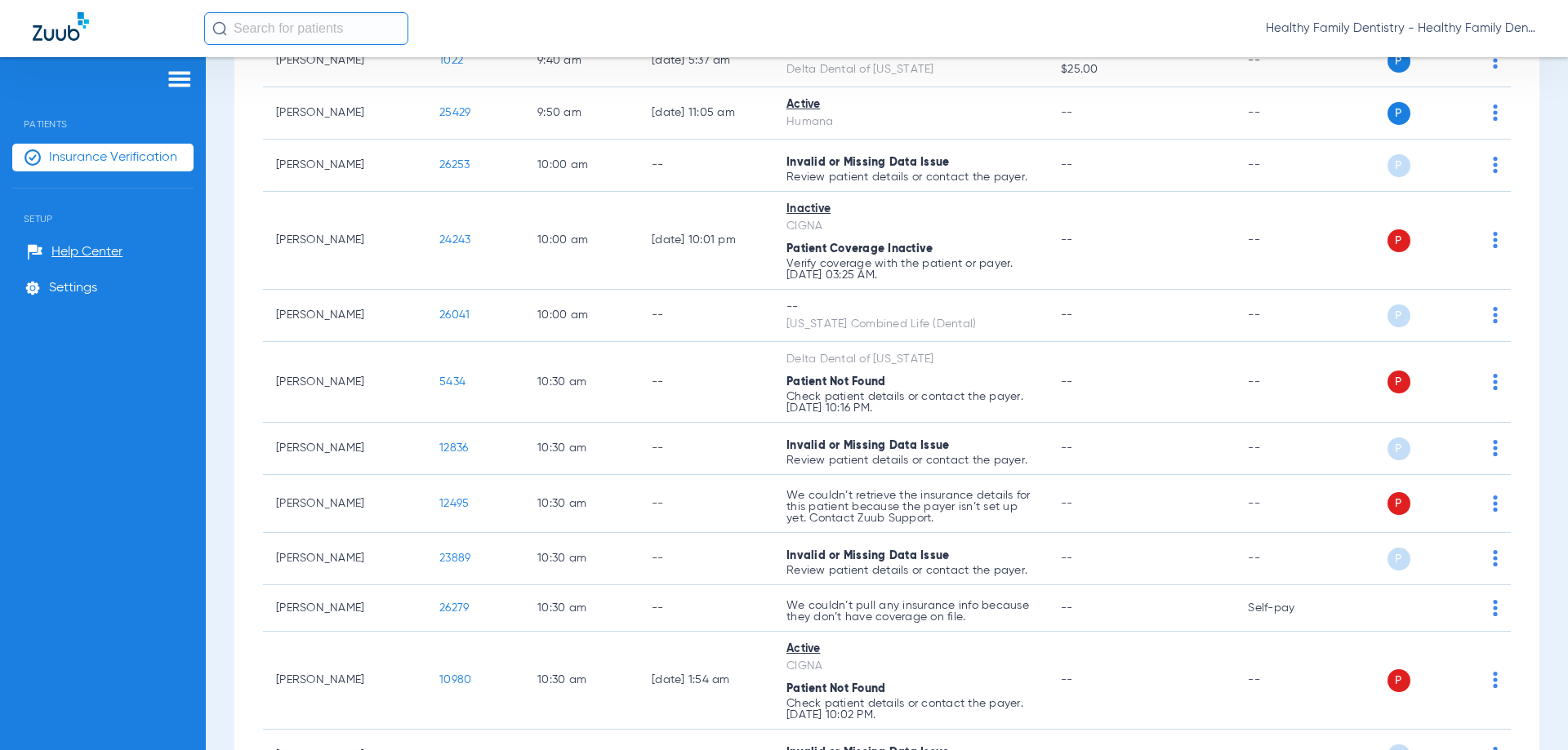
scroll to position [1882, 0]
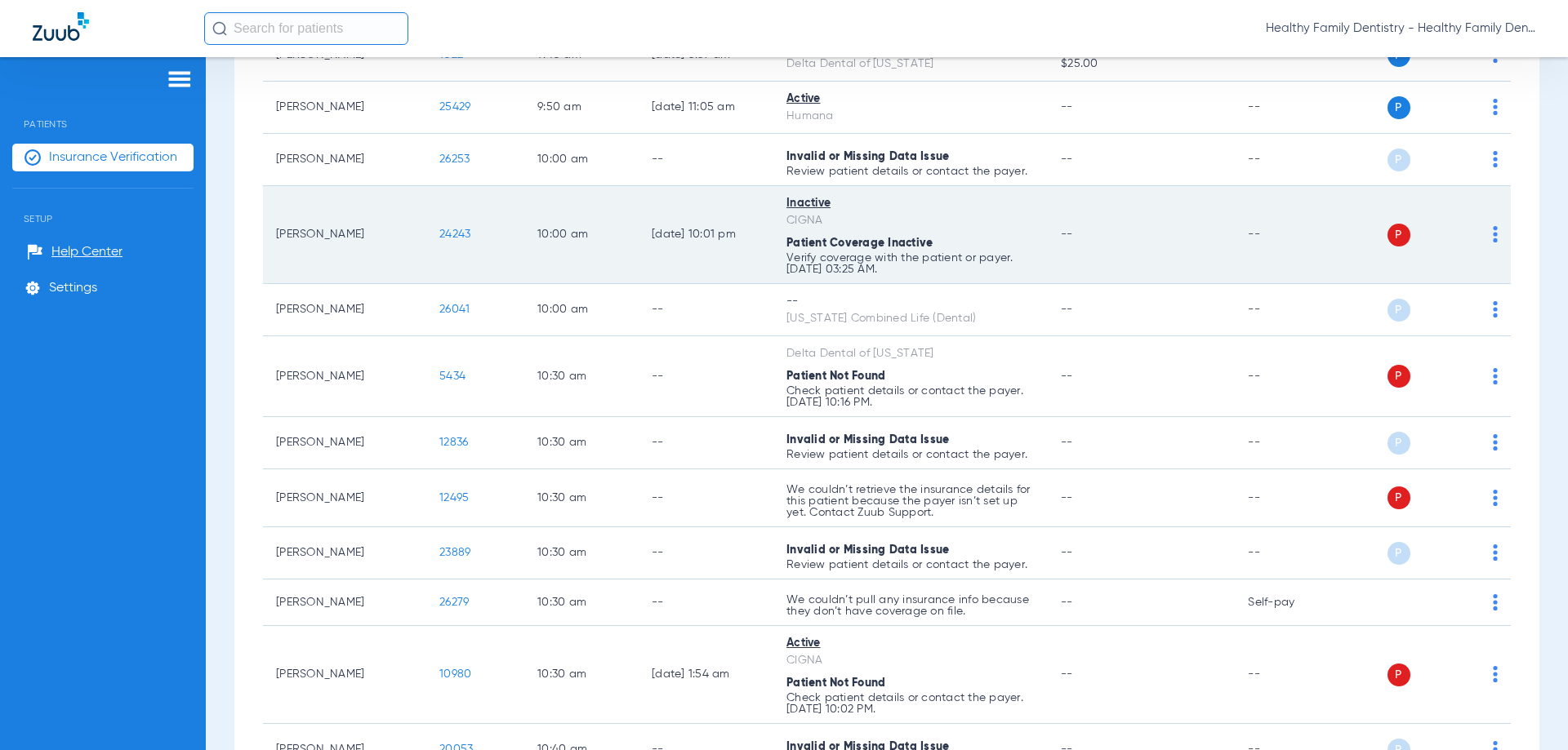
click at [453, 231] on span "24243" at bounding box center [455, 234] width 31 height 11
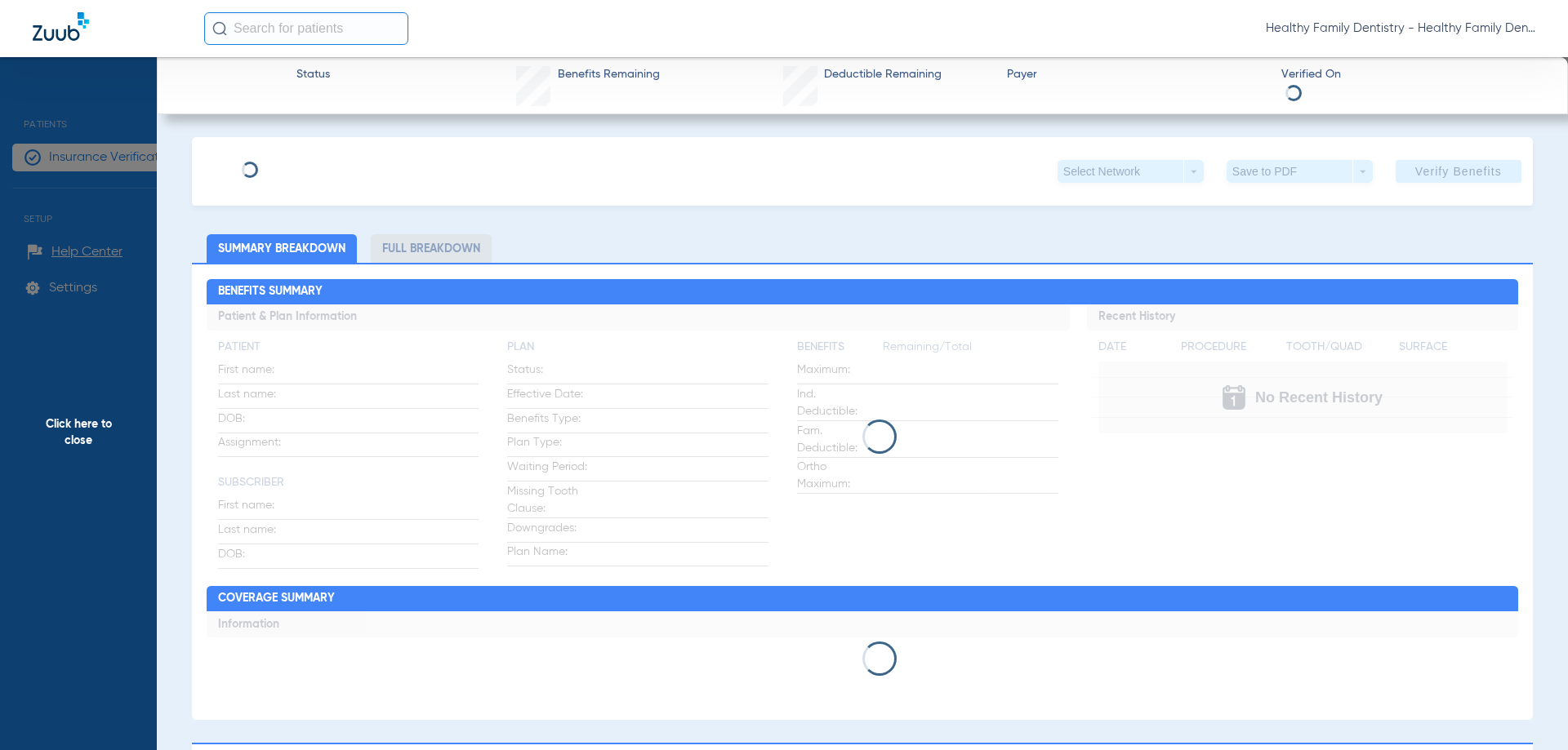
type input "[PERSON_NAME]"
type input "Giancoli"
type input "[DATE]"
type input "19R7F6R66"
type input "2501940"
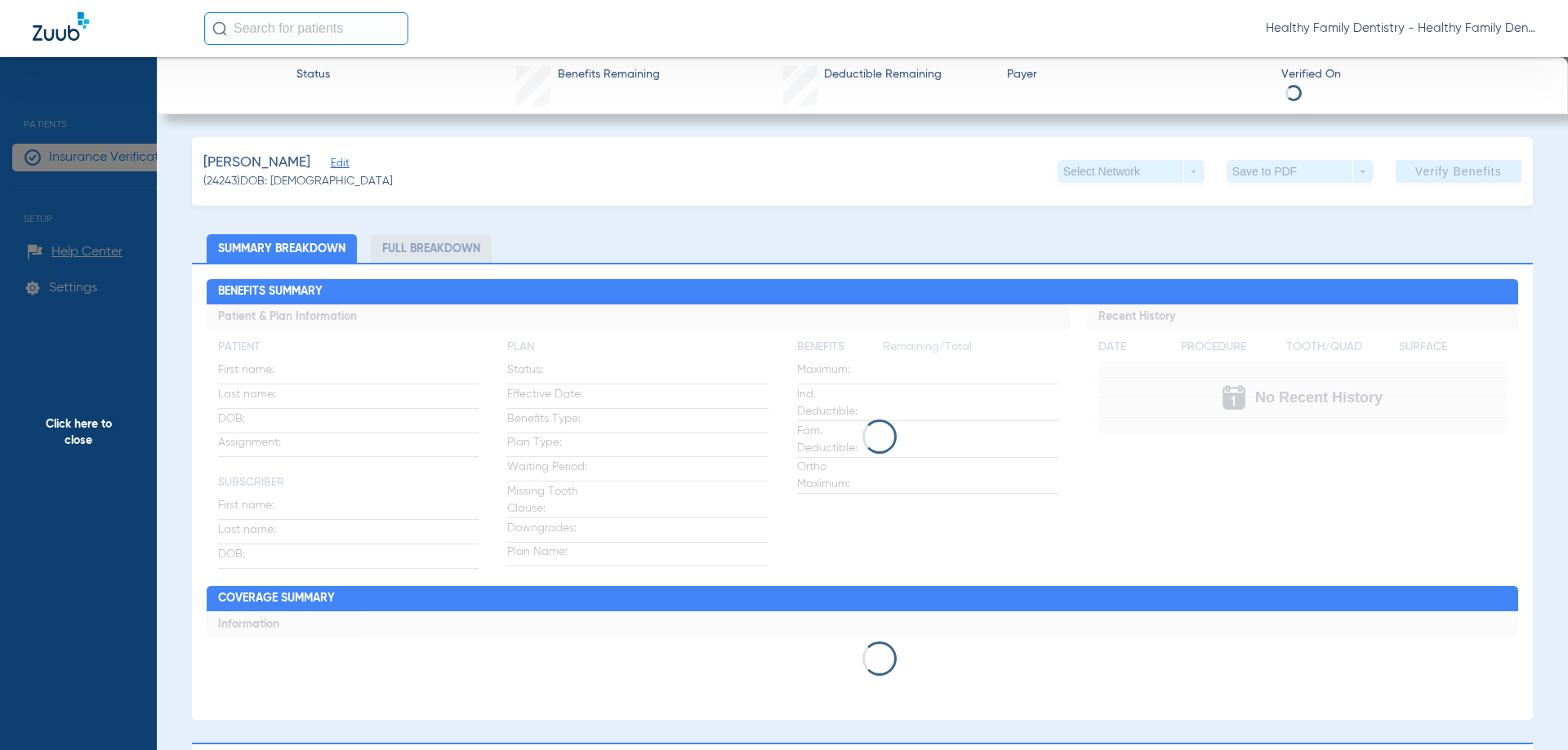
click at [331, 166] on span "Edit" at bounding box center [338, 165] width 15 height 16
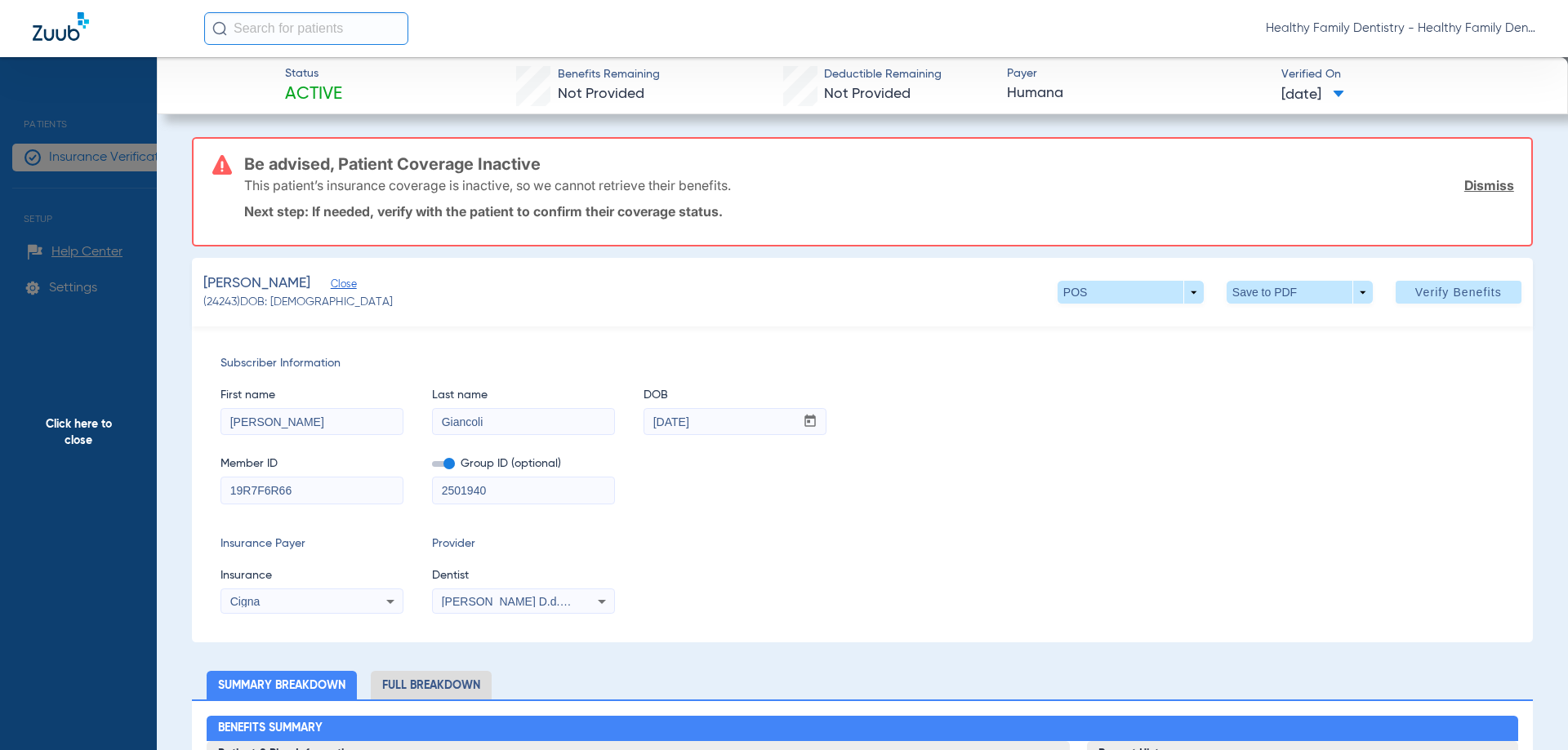
drag, startPoint x: 224, startPoint y: 370, endPoint x: 412, endPoint y: 373, distance: 188.0
click at [412, 373] on div "First name [PERSON_NAME] Last name [PERSON_NAME] DOB mm / dd / yyyy [DATE] Memb…" at bounding box center [862, 438] width 1283 height 132
click at [99, 431] on span "Click here to close" at bounding box center [78, 431] width 157 height 750
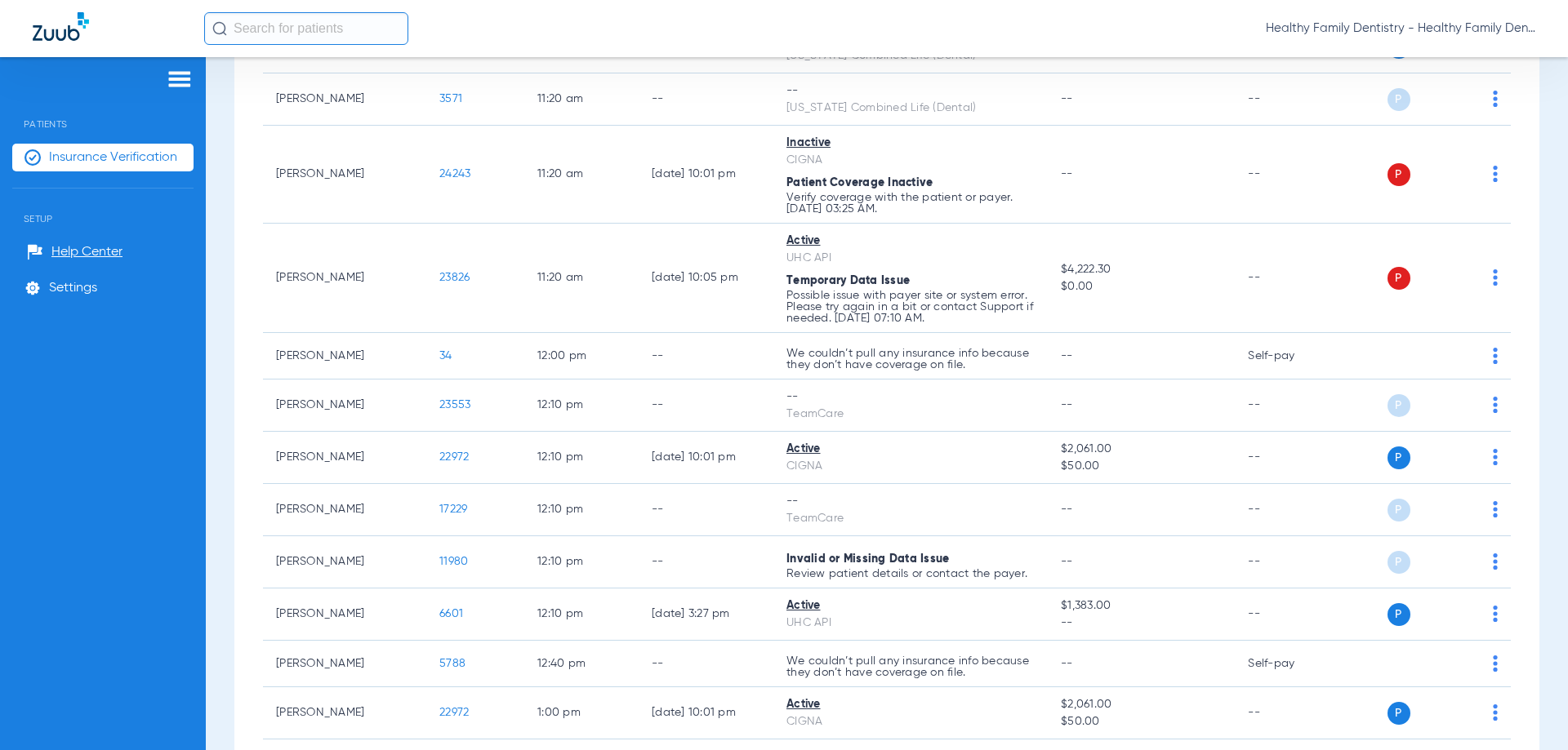
scroll to position [2845, 0]
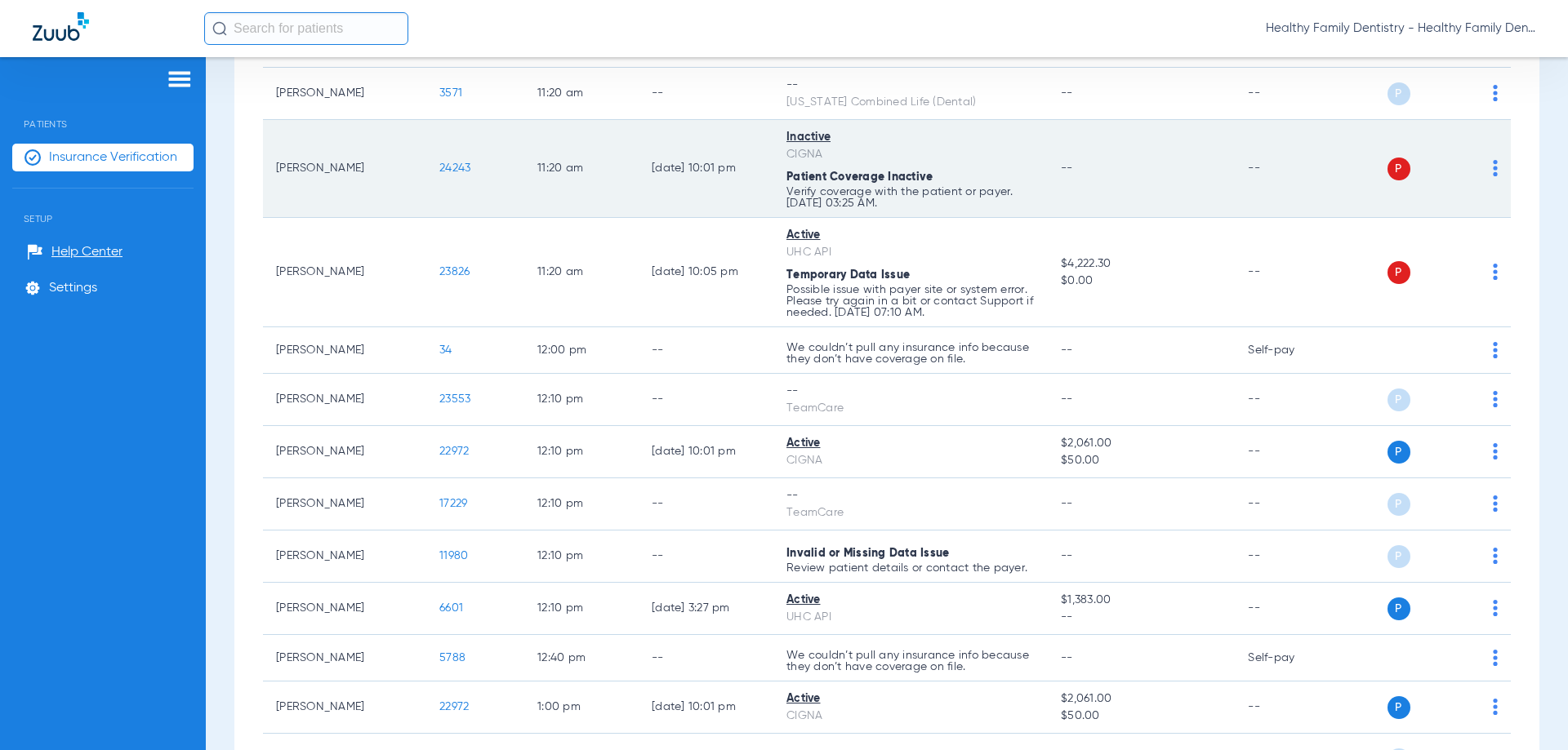
click at [455, 168] on span "24243" at bounding box center [455, 168] width 31 height 11
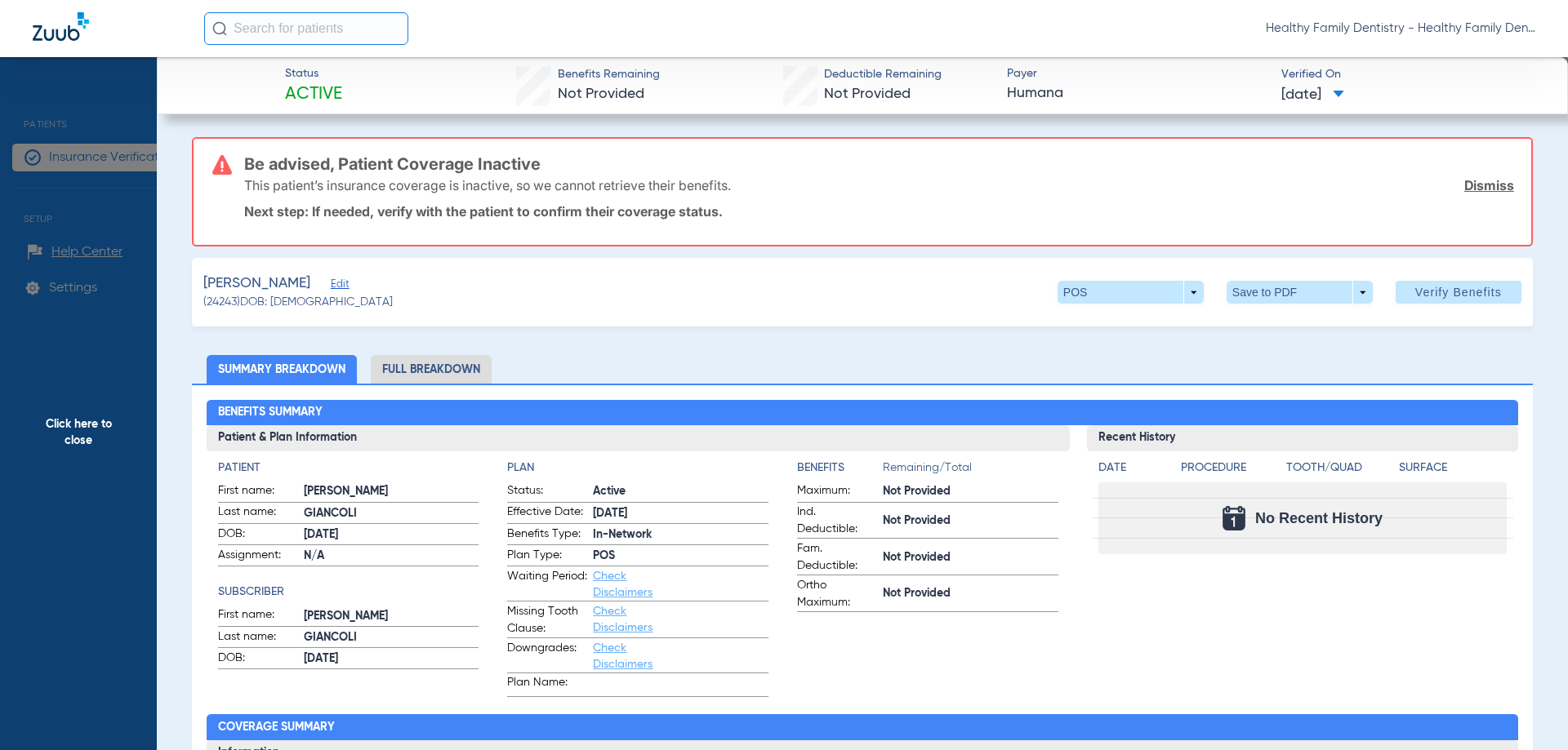
drag, startPoint x: 320, startPoint y: 285, endPoint x: 570, endPoint y: 250, distance: 252.4
click at [331, 285] on span "Edit" at bounding box center [338, 285] width 15 height 16
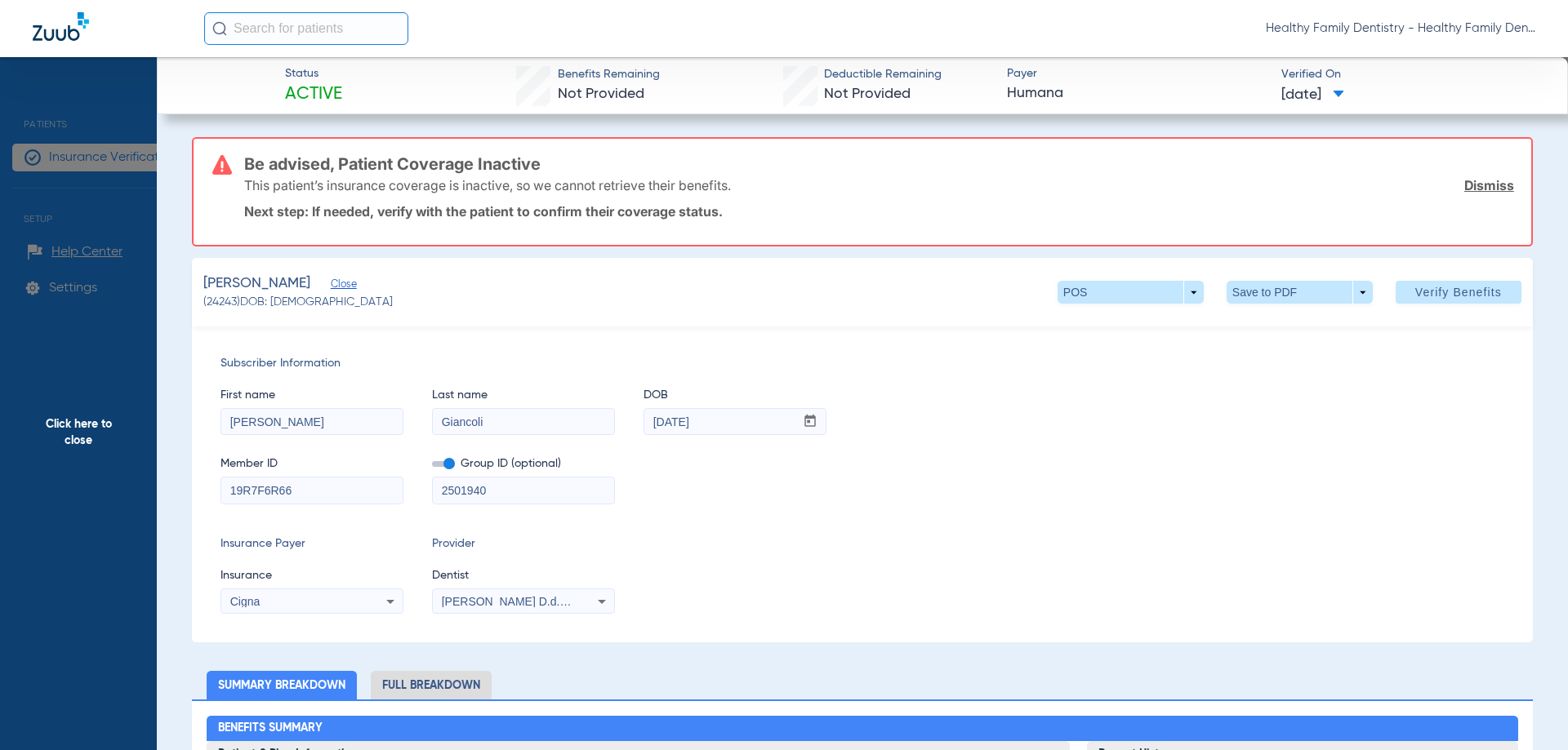
drag, startPoint x: 228, startPoint y: 488, endPoint x: 344, endPoint y: 488, distance: 116.0
click at [344, 488] on input "19R7F6R66" at bounding box center [311, 490] width 181 height 26
click at [111, 435] on span "Click here to close" at bounding box center [78, 431] width 157 height 750
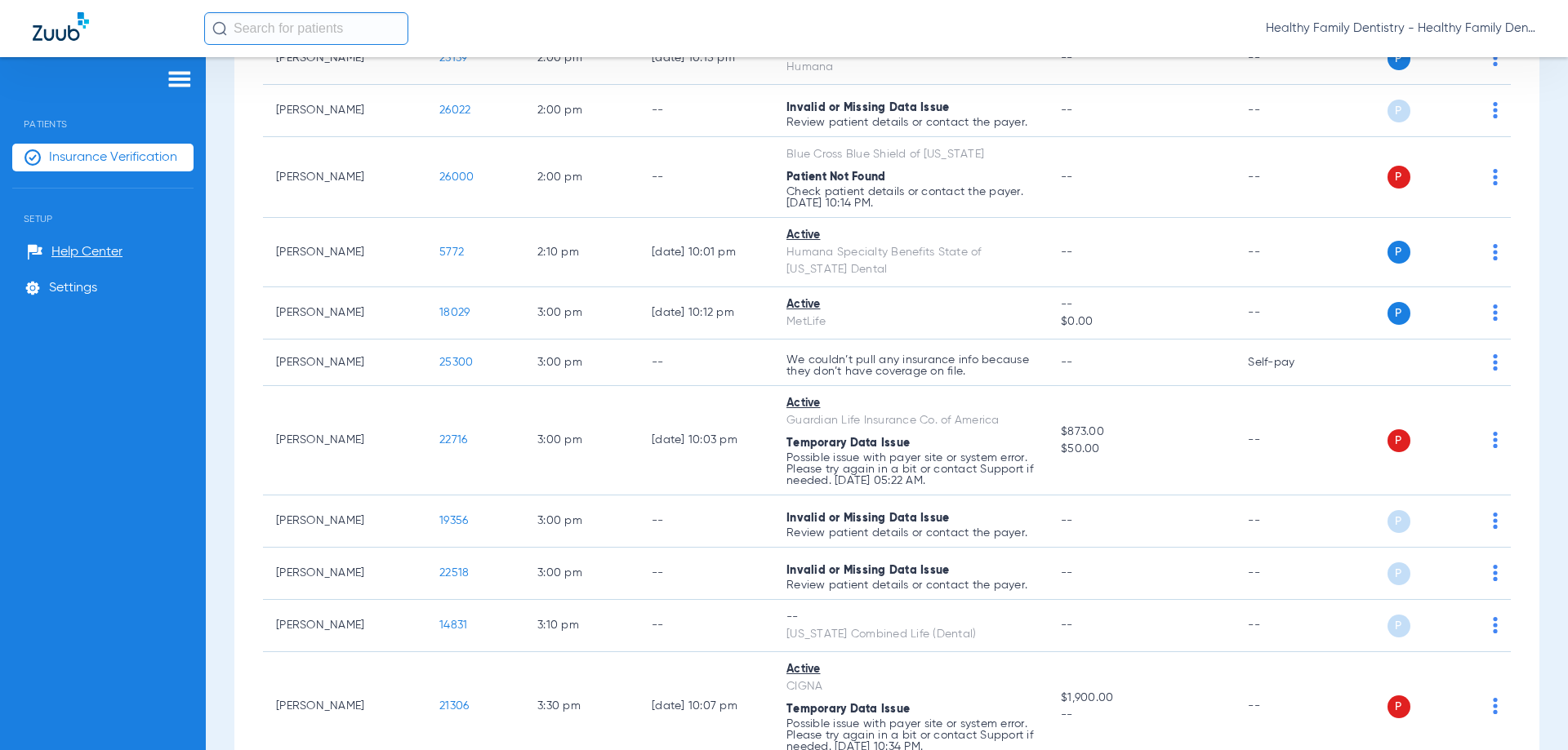
scroll to position [3604, 0]
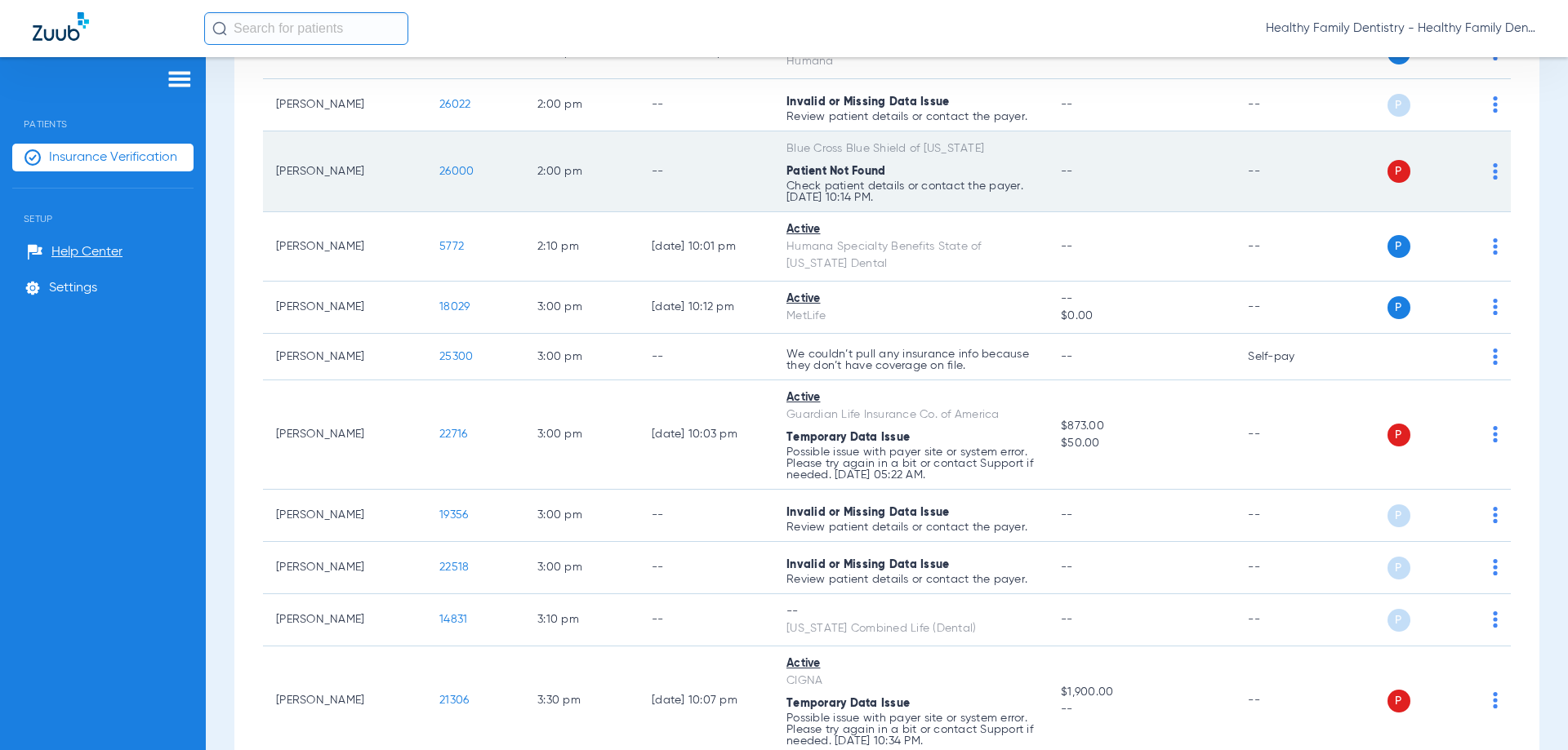
click at [455, 165] on span "26000" at bounding box center [456, 171] width 34 height 11
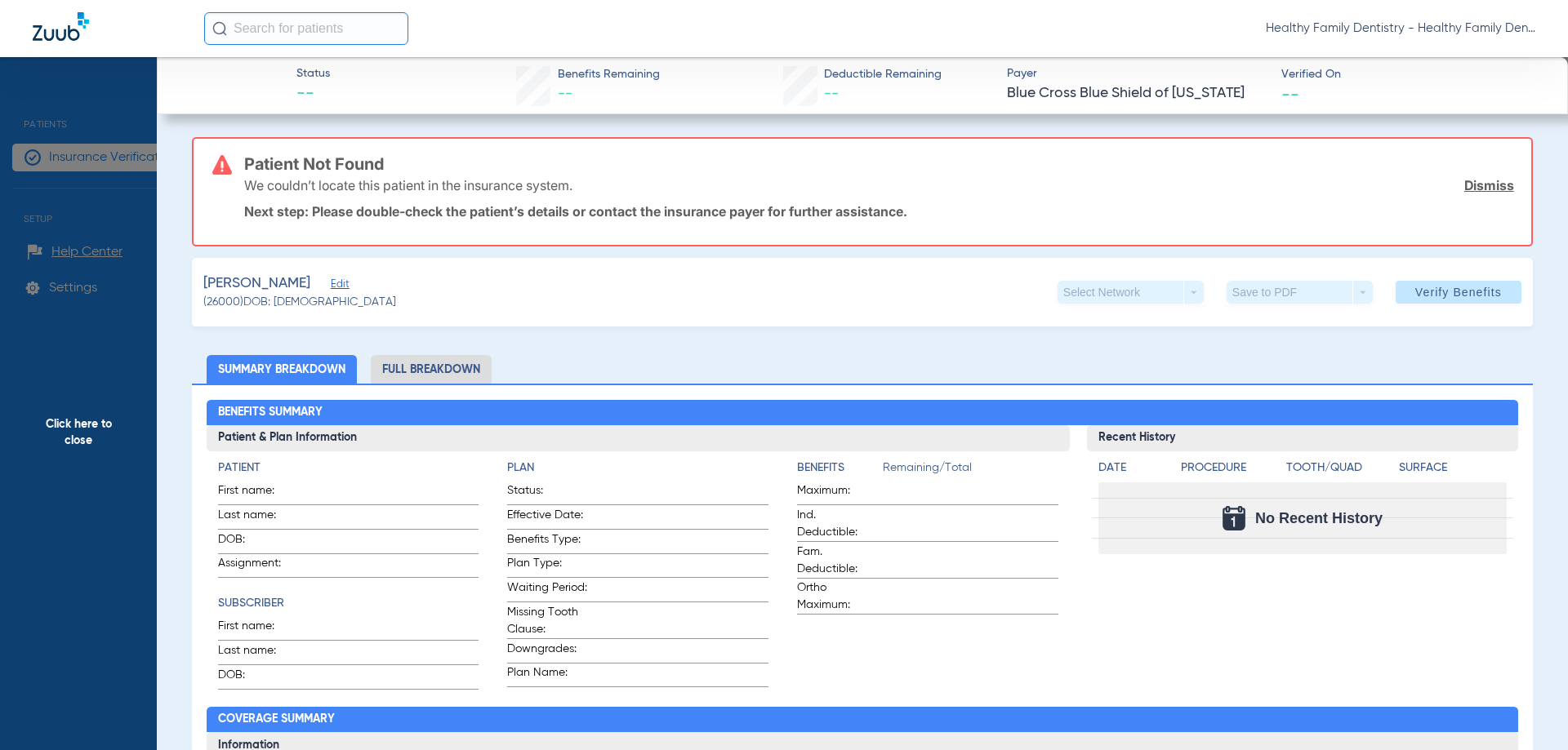
click at [91, 427] on span "Click here to close" at bounding box center [78, 431] width 157 height 750
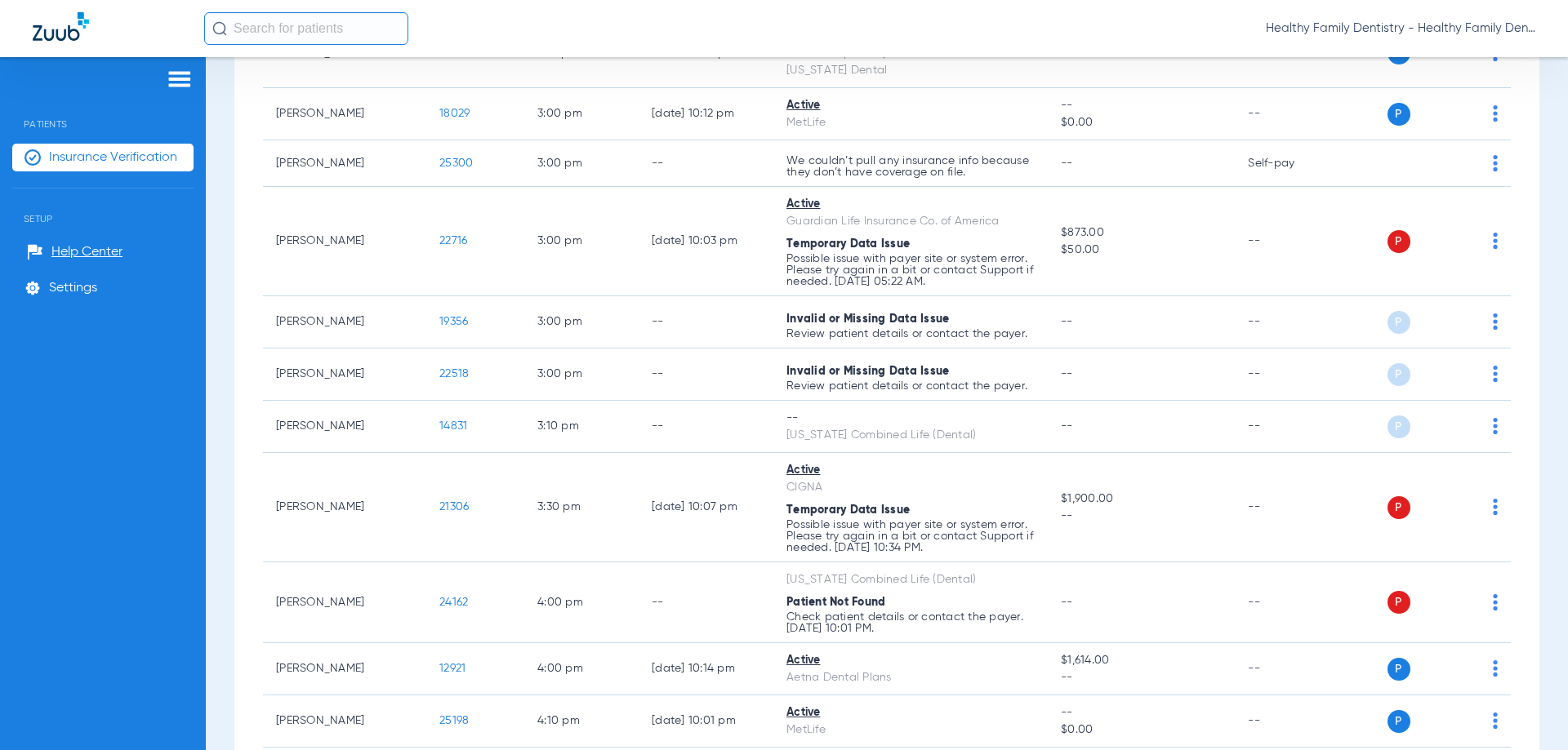
scroll to position [3946, 0]
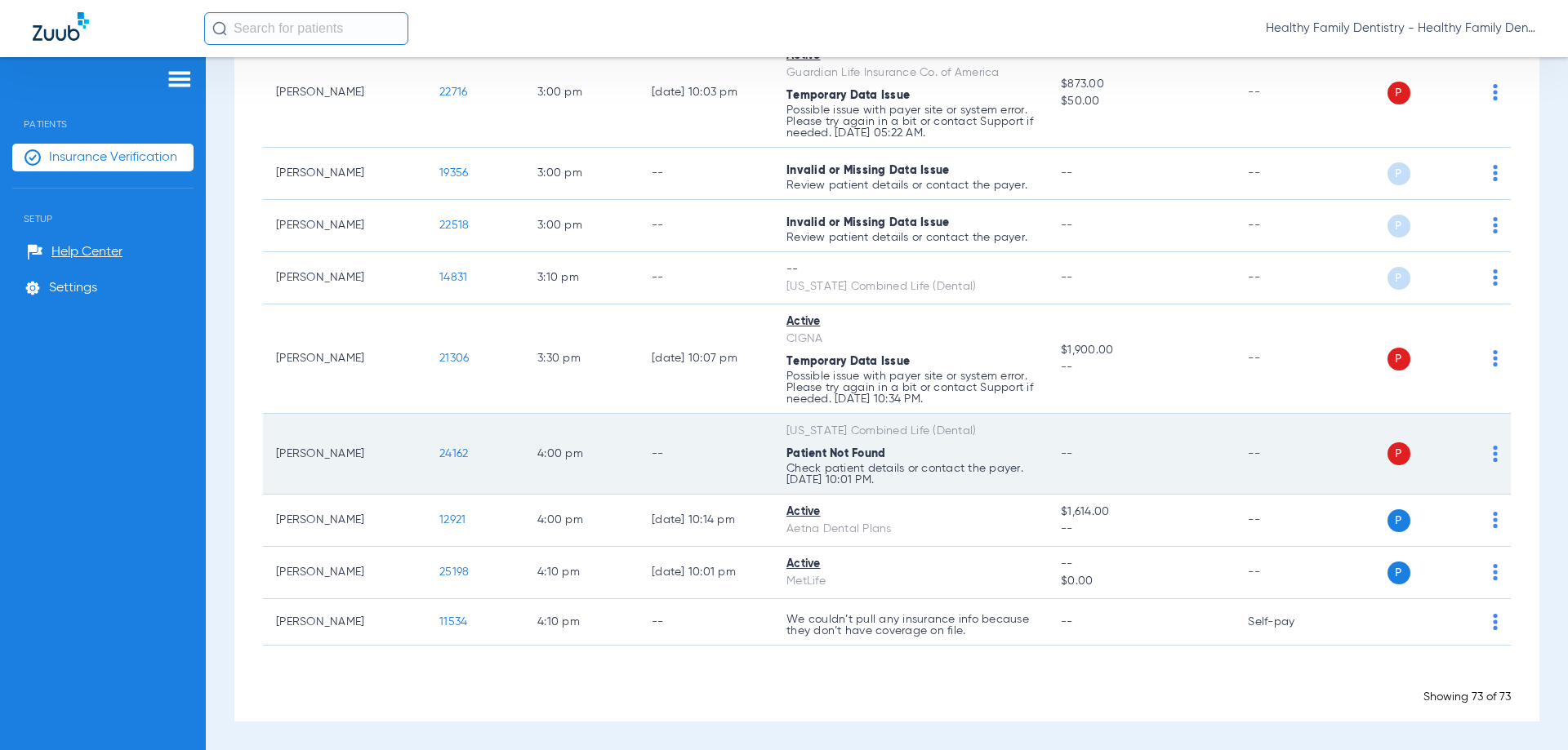
click at [455, 448] on span "24162" at bounding box center [453, 453] width 28 height 11
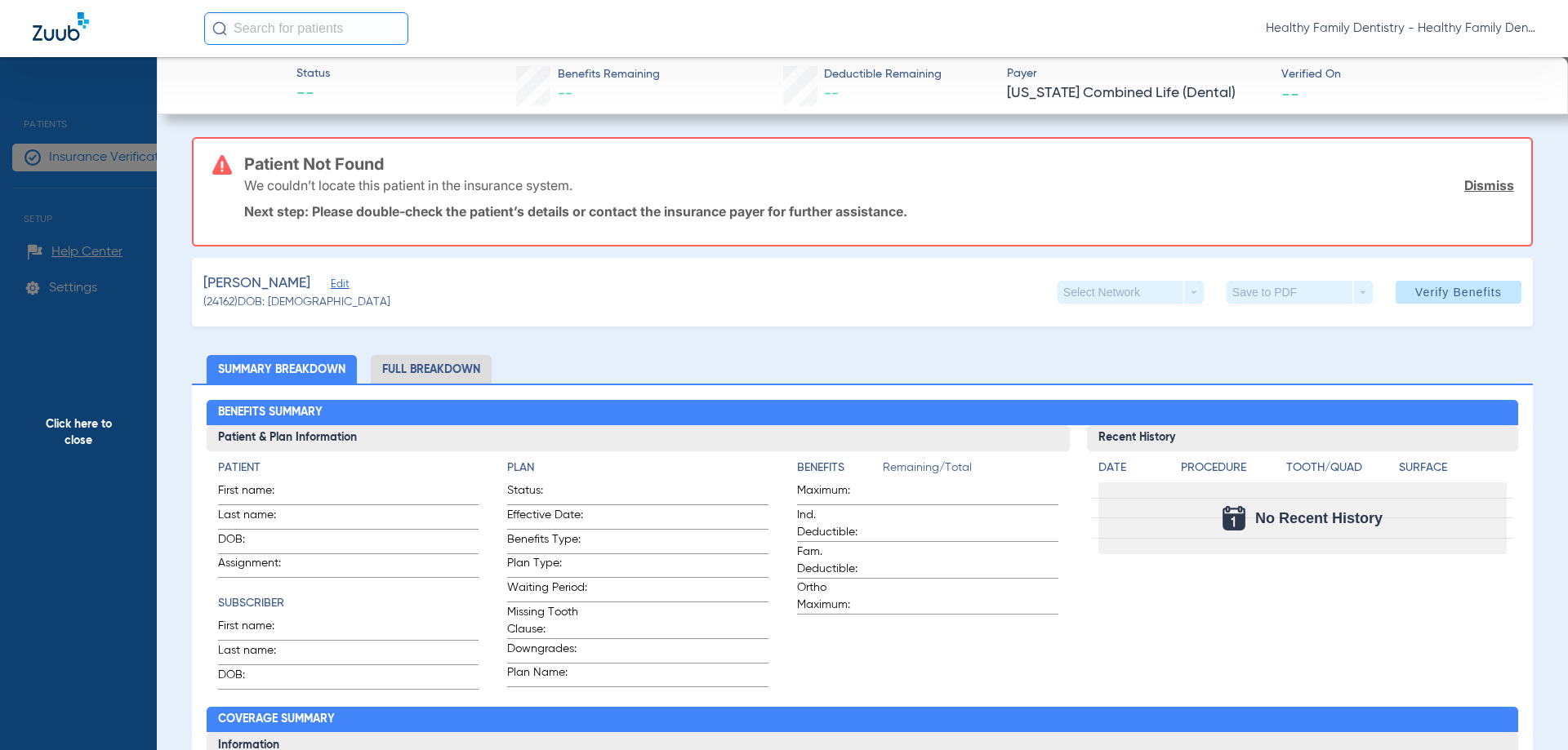
click at [331, 287] on span "Edit" at bounding box center [338, 285] width 15 height 16
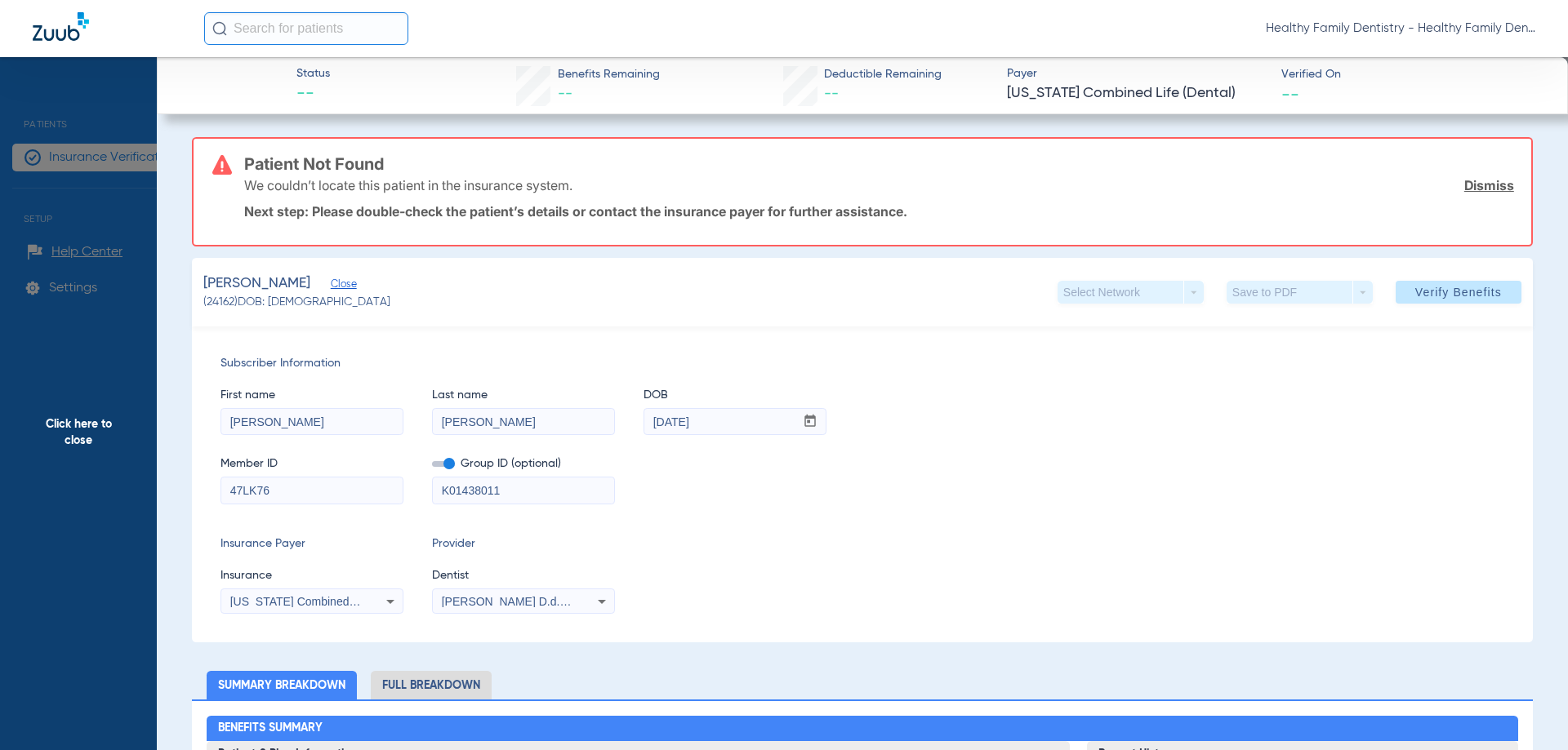
drag, startPoint x: 227, startPoint y: 495, endPoint x: 317, endPoint y: 488, distance: 90.3
click at [317, 488] on input "47LK76" at bounding box center [311, 490] width 181 height 26
click at [77, 427] on span "Click here to close" at bounding box center [78, 431] width 157 height 750
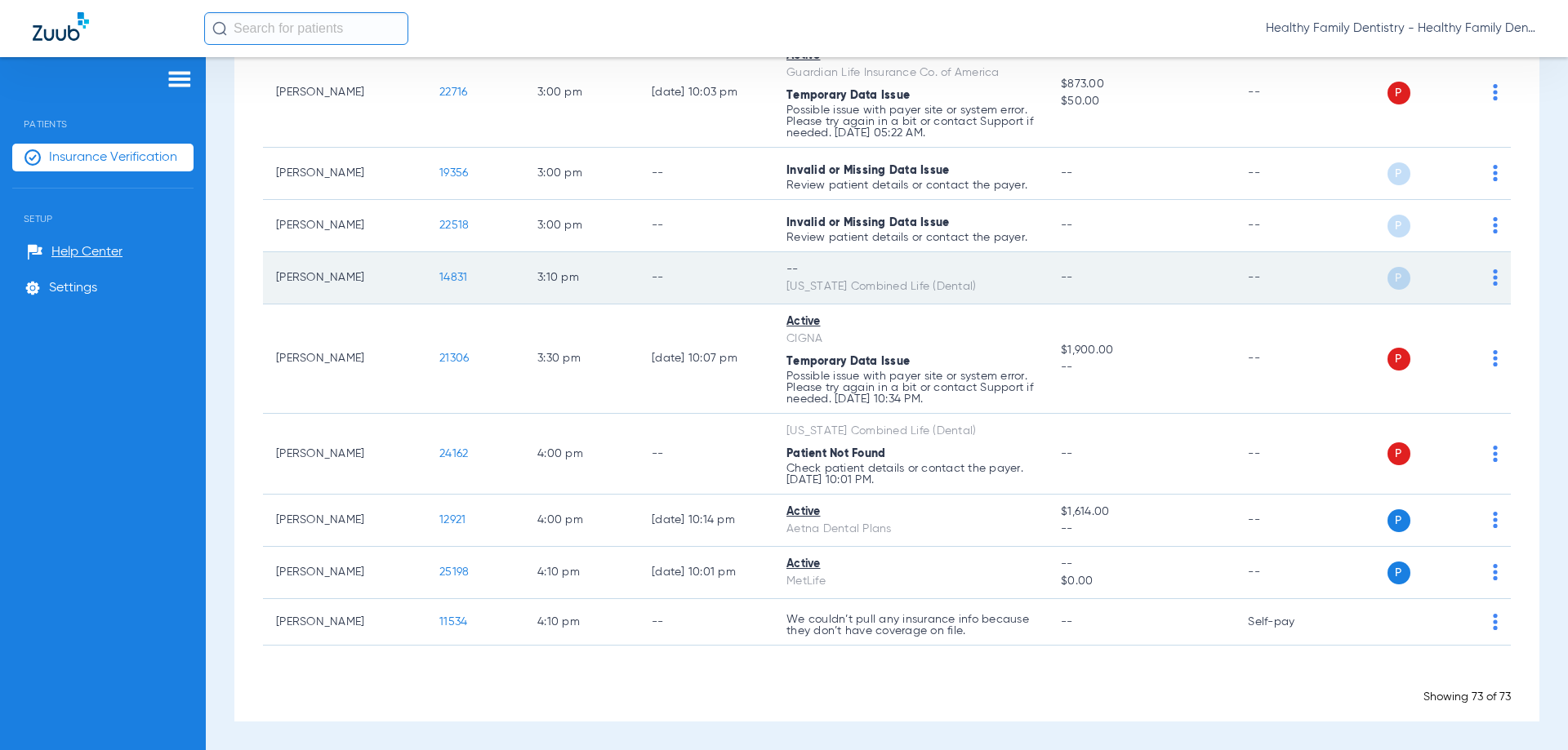
click at [449, 277] on span "14831" at bounding box center [453, 277] width 28 height 11
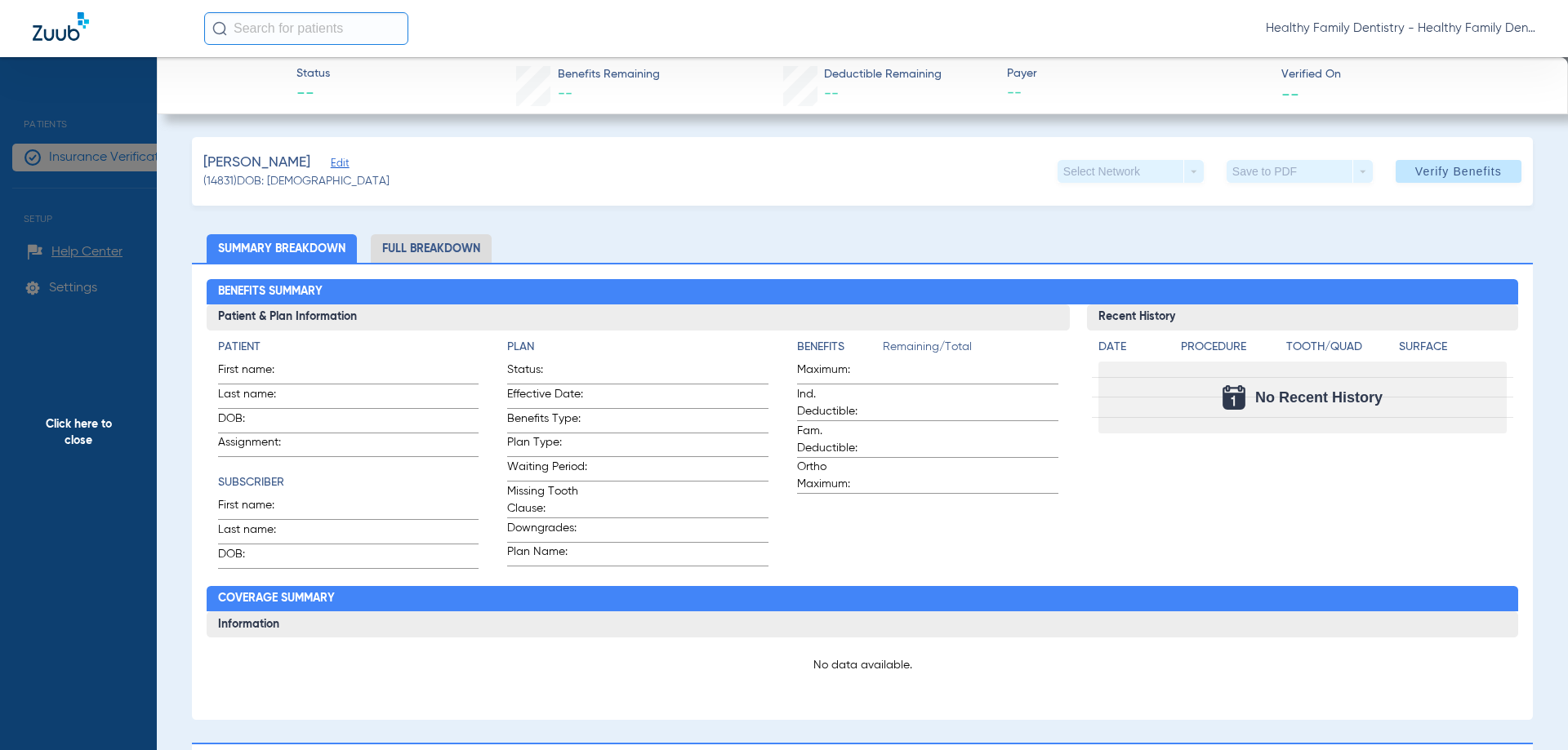
click at [341, 162] on span "Edit" at bounding box center [338, 165] width 15 height 16
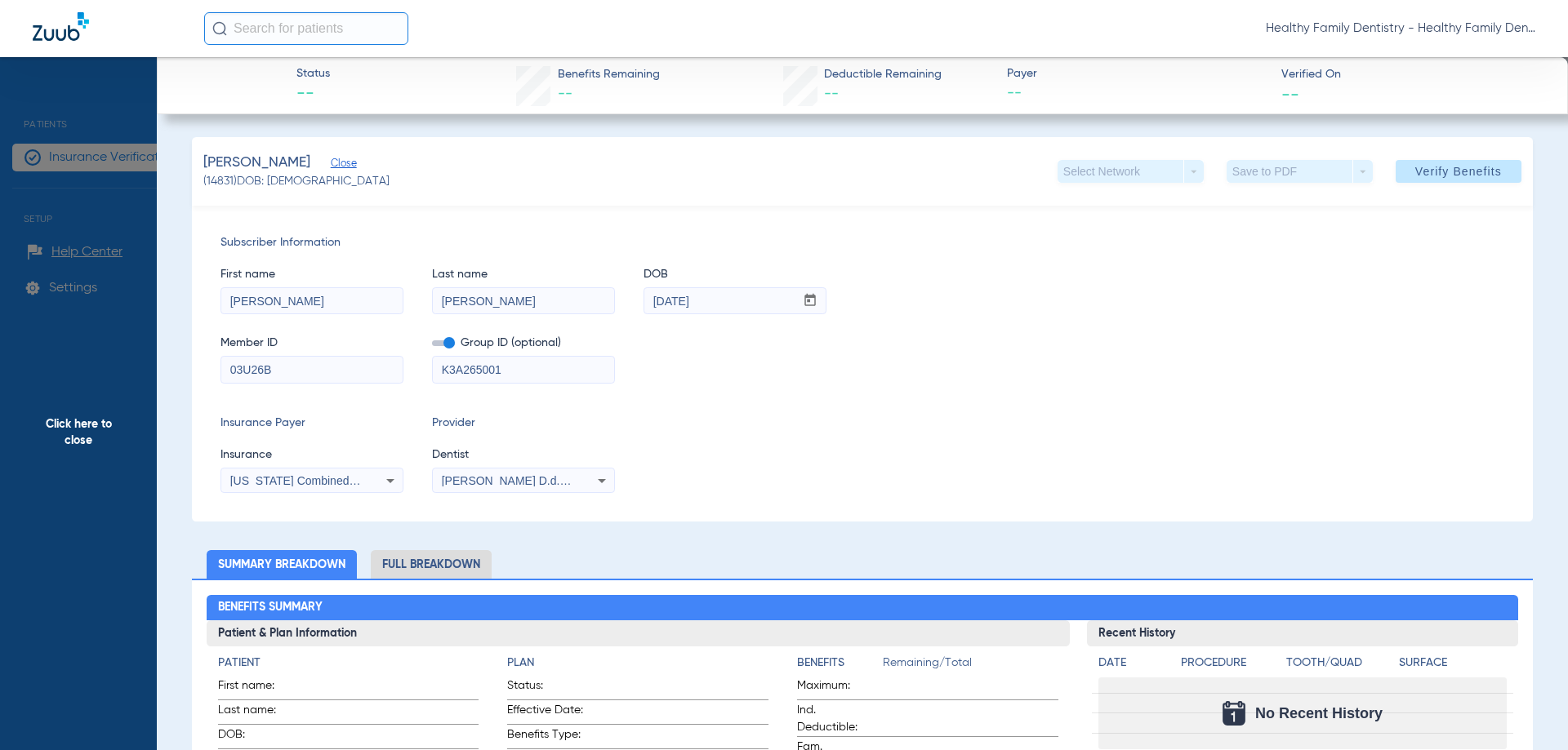
drag, startPoint x: 226, startPoint y: 371, endPoint x: 319, endPoint y: 369, distance: 93.0
click at [319, 369] on input "03U26B" at bounding box center [311, 369] width 181 height 26
click at [84, 434] on span "Click here to close" at bounding box center [78, 431] width 157 height 750
